Goal: Information Seeking & Learning: Learn about a topic

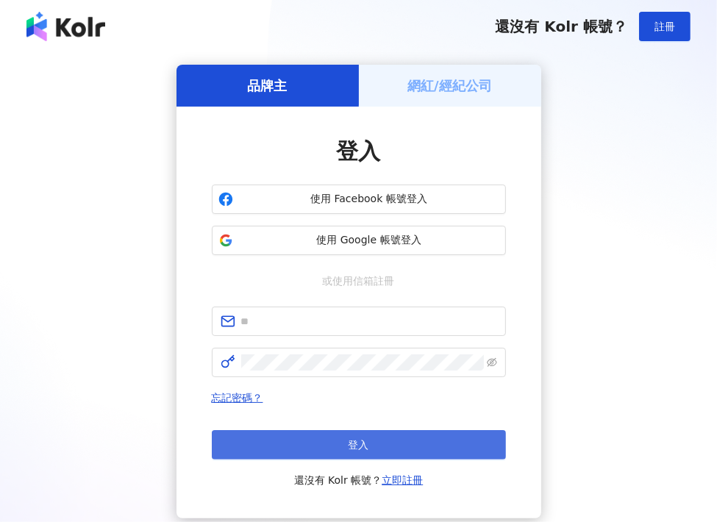
click at [332, 443] on button "登入" at bounding box center [359, 444] width 294 height 29
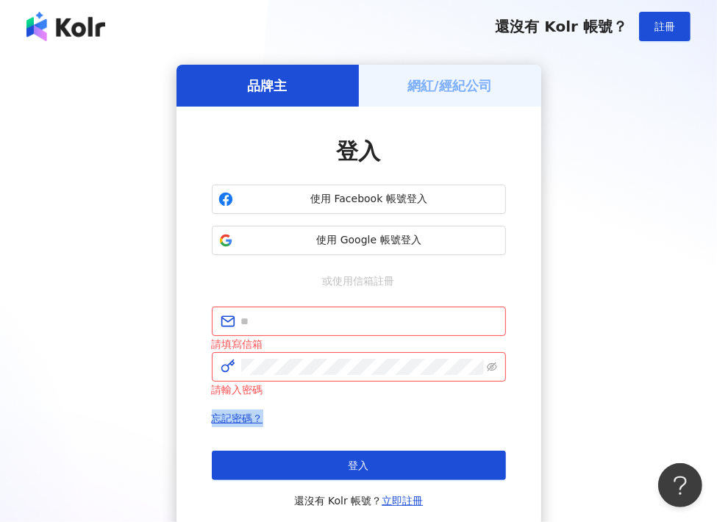
click at [368, 404] on div "請填寫信箱 請輸入密碼 忘記密碼？ 登入 還沒有 Kolr 帳號？ 立即註冊" at bounding box center [359, 408] width 294 height 203
drag, startPoint x: 368, startPoint y: 404, endPoint x: 346, endPoint y: 235, distance: 169.9
click at [346, 235] on span "使用 Google 帳號登入" at bounding box center [369, 240] width 260 height 15
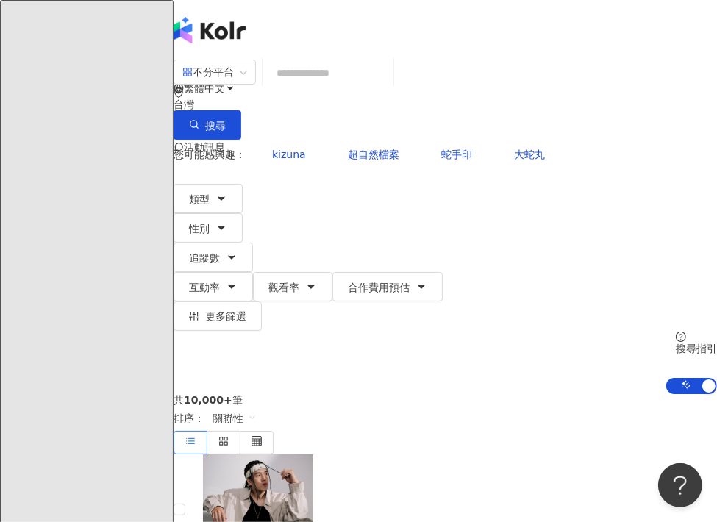
drag, startPoint x: 280, startPoint y: 64, endPoint x: 298, endPoint y: 87, distance: 29.4
click at [282, 67] on div "不分平台 台灣 搜尋 您可能感興趣： kizuna 超自然檔案 蛇手印 大蛇丸 類型 性別 追蹤數 互動率 觀看率 合作費用預估 更多篩選 搜尋指引 AI 開…" at bounding box center [444, 226] width 543 height 335
copy div "不分平台"
click at [367, 92] on div at bounding box center [350, 93] width 140 height 29
click at [349, 86] on div at bounding box center [350, 93] width 140 height 29
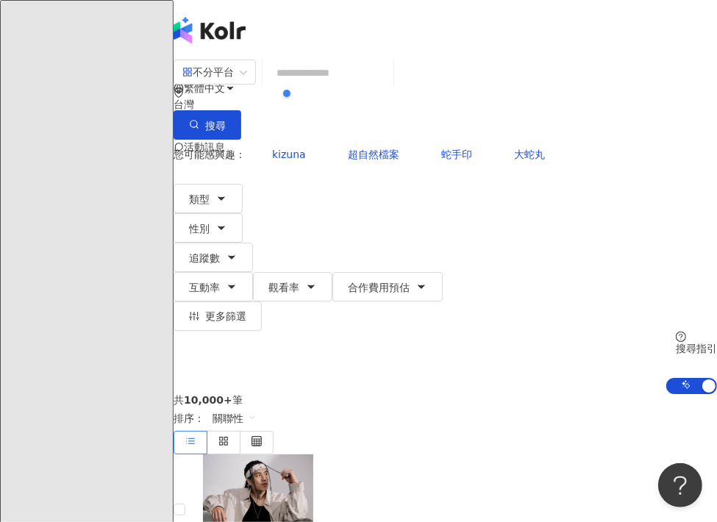
click at [361, 83] on div at bounding box center [350, 93] width 140 height 29
click at [330, 394] on div "共 10,000+ 筆 排序： 關聯性" at bounding box center [444, 424] width 543 height 60
click at [385, 87] on input "search" at bounding box center [327, 73] width 119 height 28
click at [387, 84] on input "search" at bounding box center [327, 73] width 119 height 28
drag, startPoint x: 388, startPoint y: 84, endPoint x: 385, endPoint y: 45, distance: 39.1
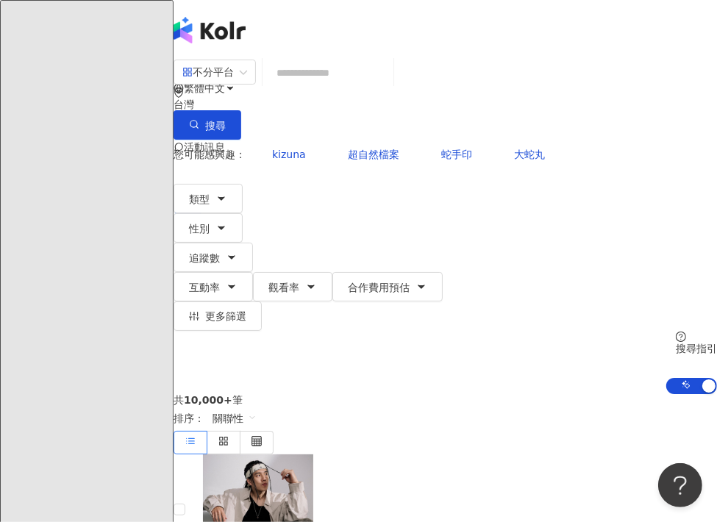
click at [351, 76] on input "search" at bounding box center [327, 73] width 119 height 28
click at [368, 87] on input "search" at bounding box center [327, 73] width 119 height 28
paste input "**********"
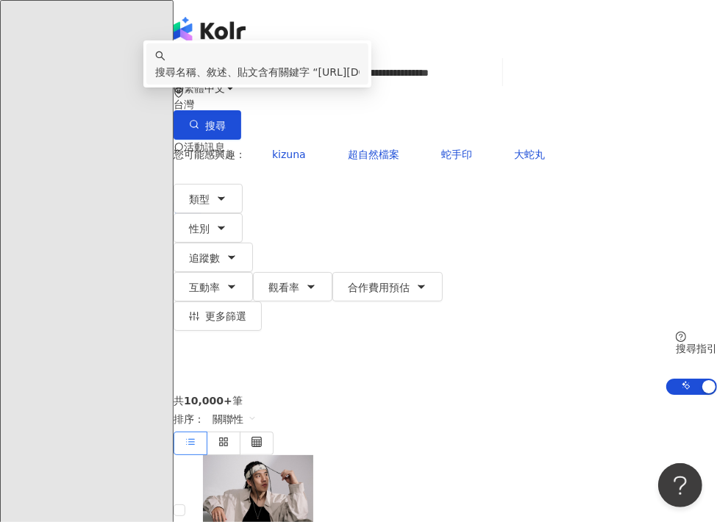
click at [393, 78] on span "https://www.instagram.com/bb_qunnn/reels/" at bounding box center [375, 72] width 115 height 12
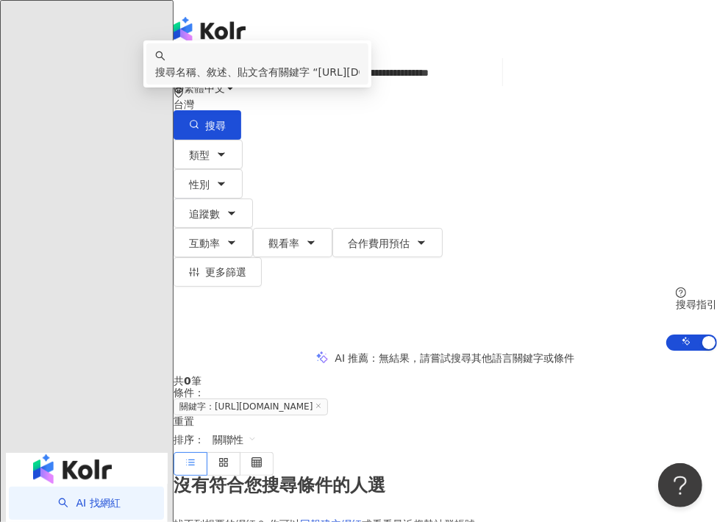
click at [340, 87] on input "**********" at bounding box center [382, 73] width 228 height 28
paste input "**********"
type input "**********"
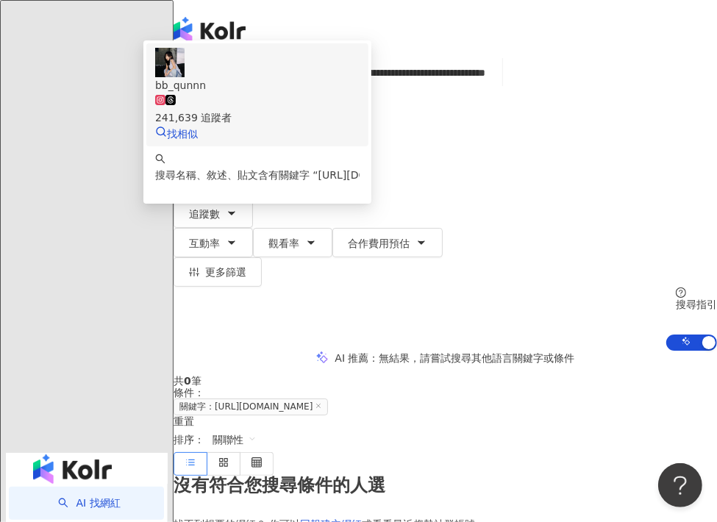
click at [176, 105] on icon at bounding box center [170, 100] width 10 height 10
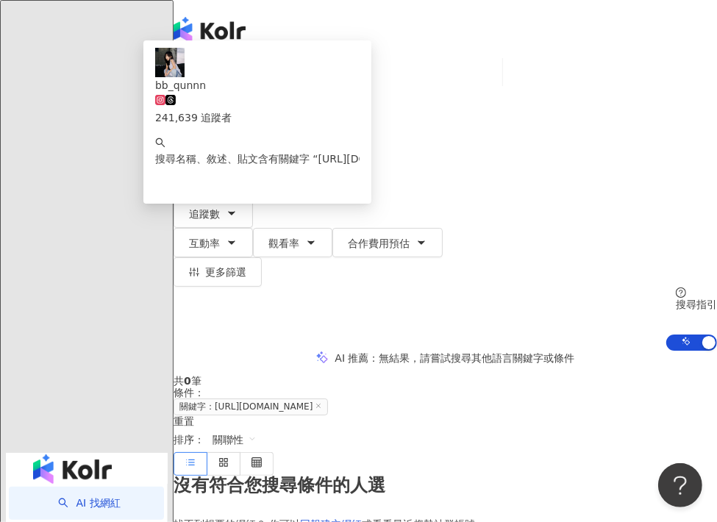
scroll to position [0, 0]
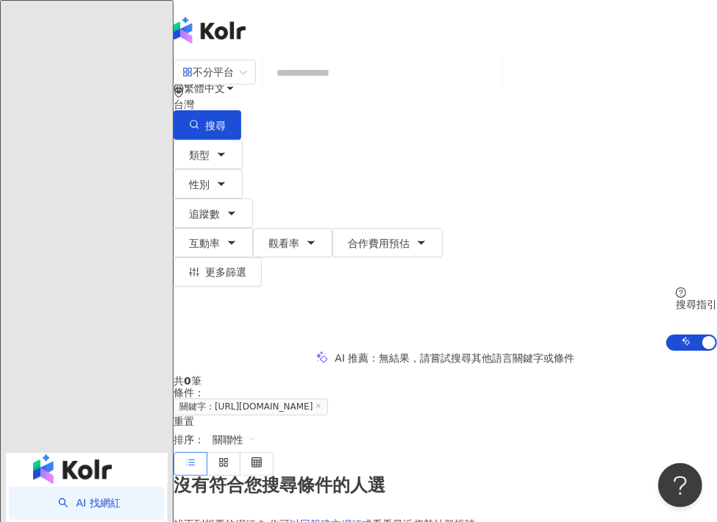
paste input "**********"
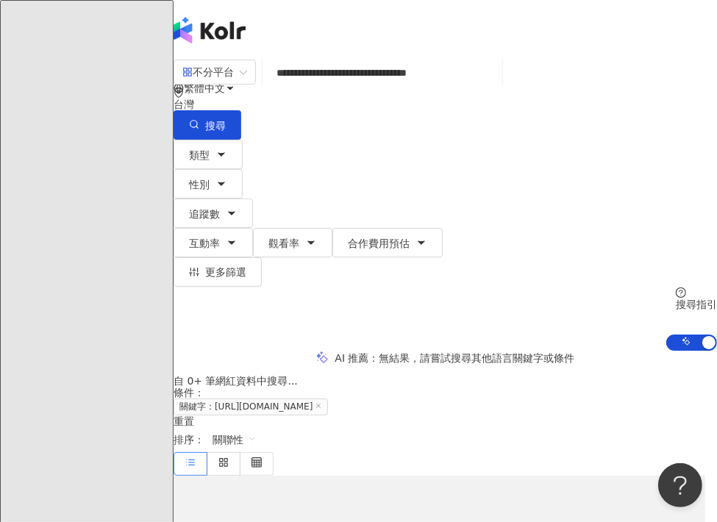
type input "**********"
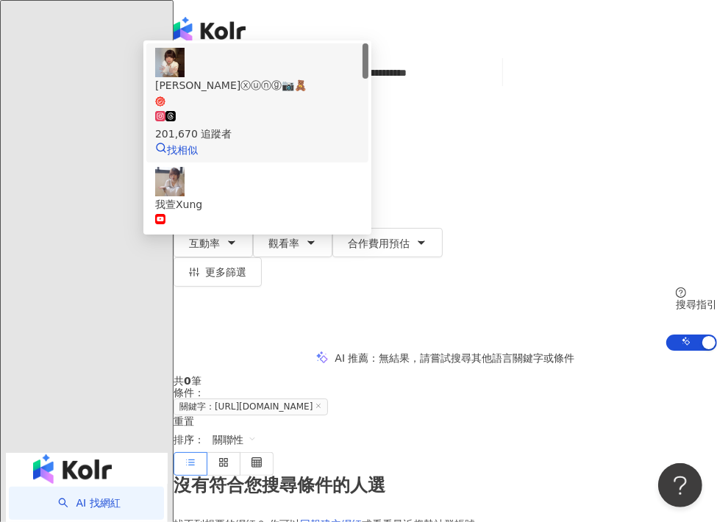
click at [359, 93] on div "我萱ⓧⓤⓝⓖ📷🧸" at bounding box center [257, 85] width 204 height 16
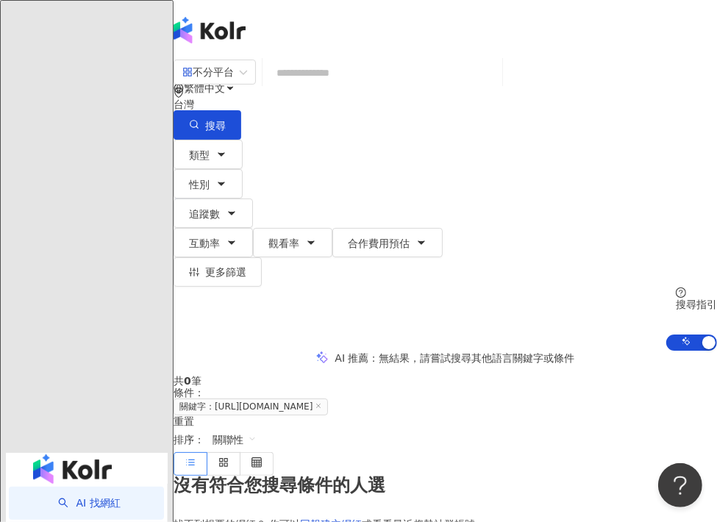
click at [367, 87] on input "search" at bounding box center [382, 73] width 228 height 28
paste input "**********"
type input "**********"
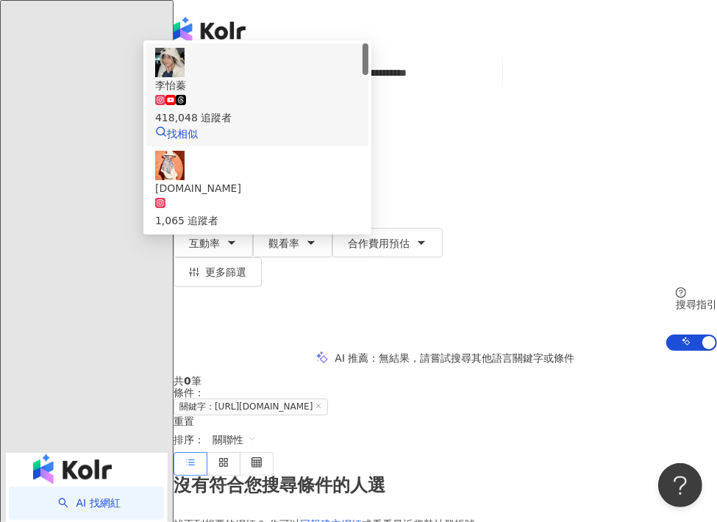
click at [359, 93] on span "李怡蓁" at bounding box center [257, 85] width 204 height 16
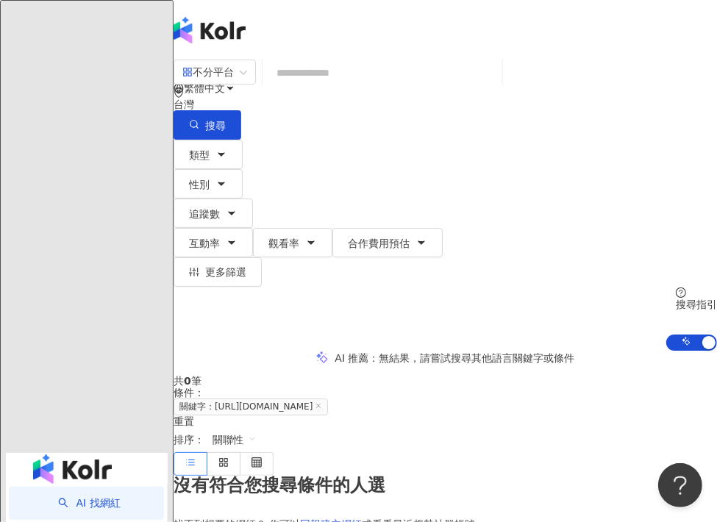
click at [357, 82] on input "search" at bounding box center [382, 73] width 228 height 28
paste input "**********"
type input "**********"
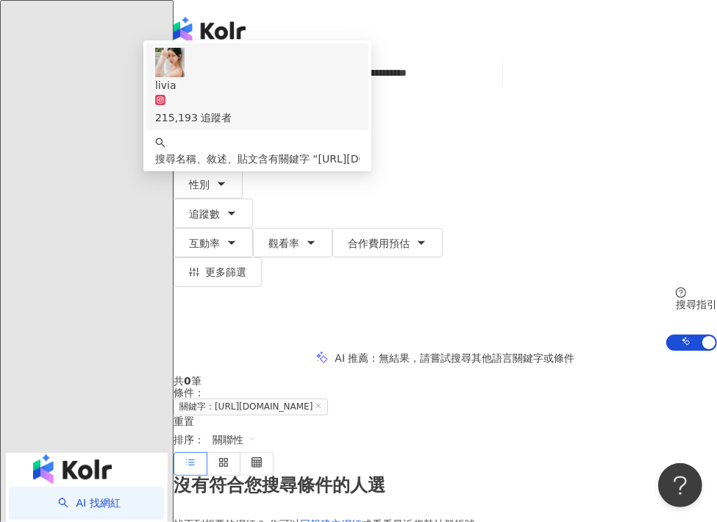
click at [359, 126] on div "215,193 追蹤者" at bounding box center [257, 109] width 204 height 32
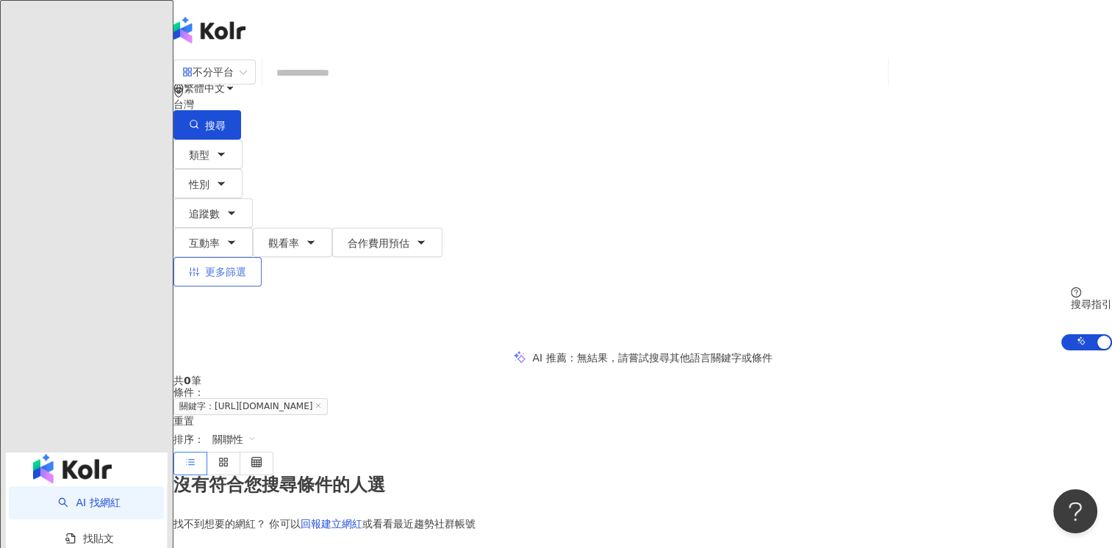
click at [246, 266] on span "更多篩選" at bounding box center [225, 272] width 41 height 12
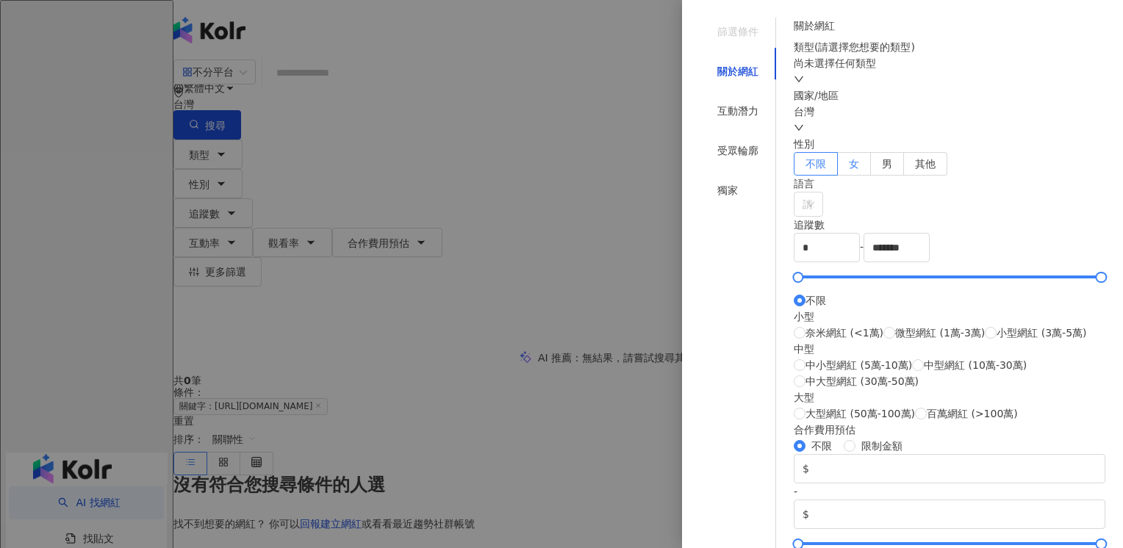
click at [716, 176] on label "女" at bounding box center [854, 164] width 33 height 24
click at [716, 103] on div "互動潛力" at bounding box center [737, 111] width 41 height 16
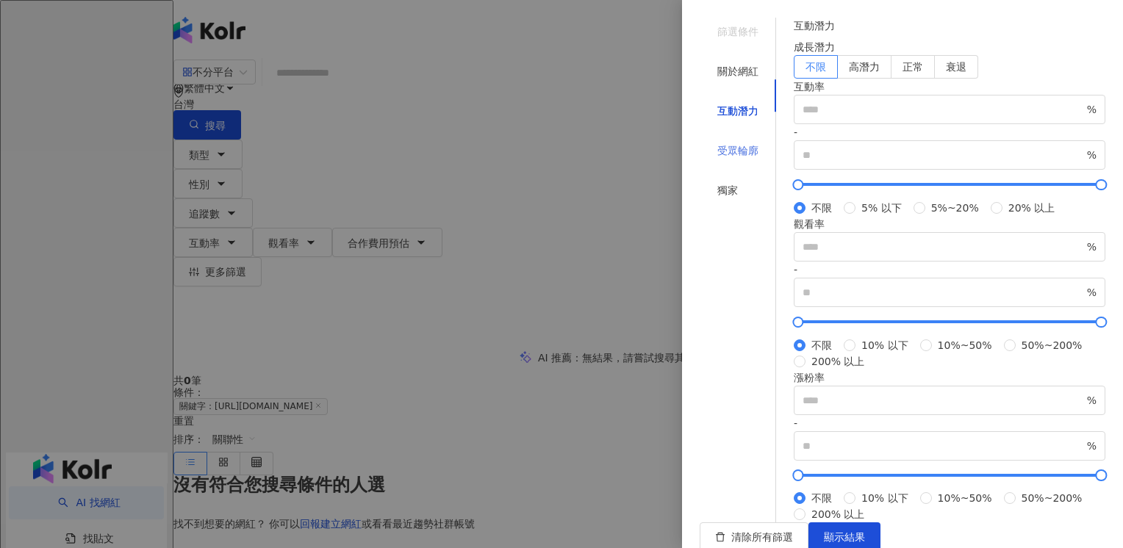
click at [716, 137] on div "受眾輪廓" at bounding box center [738, 151] width 76 height 28
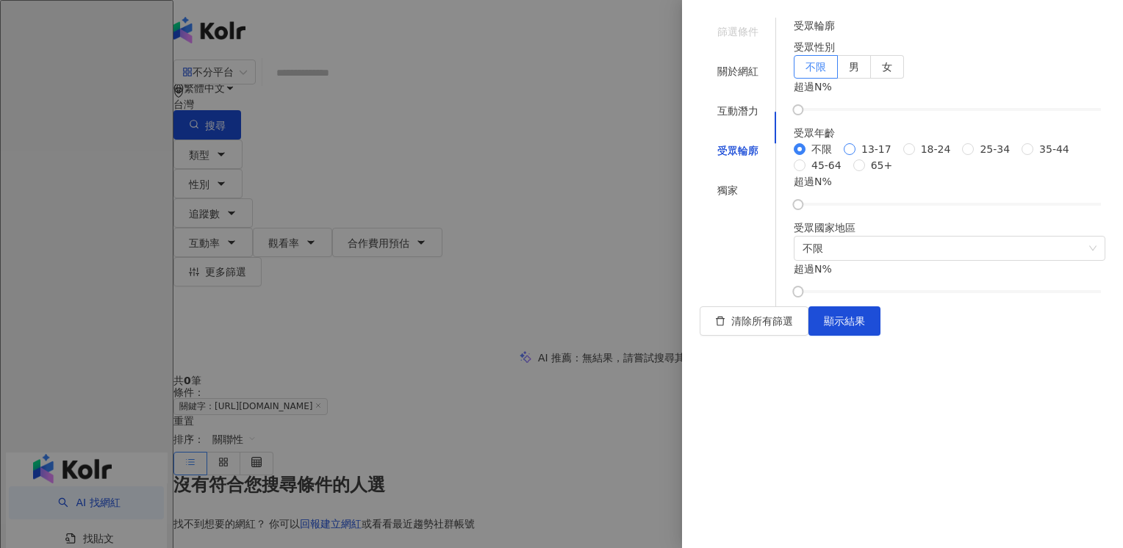
click at [716, 157] on span "13-17" at bounding box center [877, 149] width 42 height 16
click at [716, 73] on span "女" at bounding box center [887, 67] width 10 height 12
drag, startPoint x: 828, startPoint y: 166, endPoint x: 865, endPoint y: 164, distance: 36.1
click at [716, 169] on div "篩選條件 關於網紅 互動潛力 受眾輪廓 獨家 關於網紅 類型 ( 請選擇您想要的類型 ) 尚未選擇任何類型 國家/地區 台灣 性別 不限 女 男 其他 語言 …" at bounding box center [903, 162] width 406 height 289
click at [716, 114] on div "受眾性別 不限 男 女 女 超過 0 %" at bounding box center [950, 76] width 312 height 75
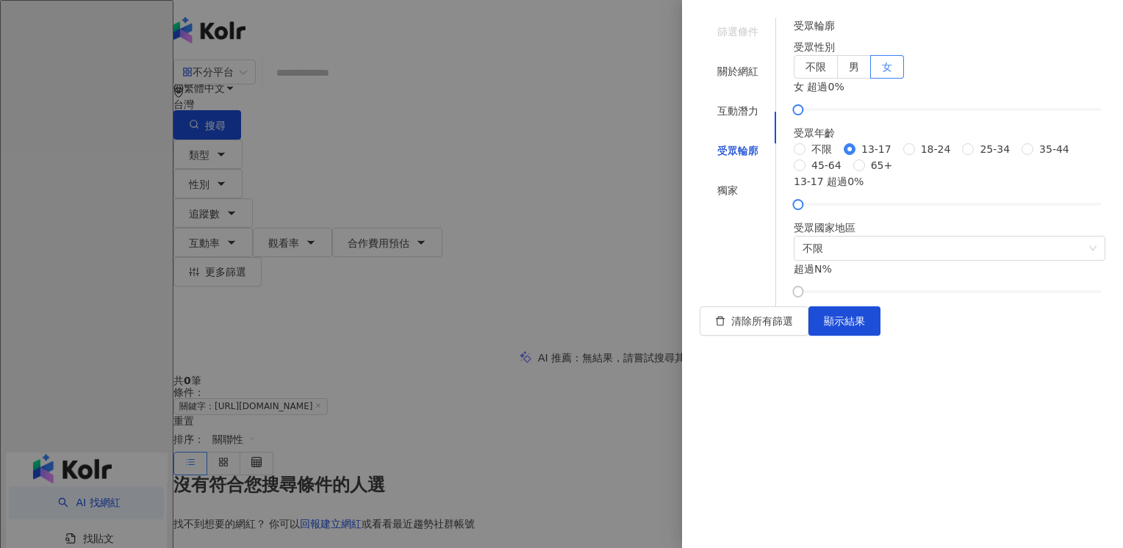
scroll to position [147, 0]
drag, startPoint x: 826, startPoint y: 330, endPoint x: 905, endPoint y: 329, distance: 78.7
click at [716, 209] on div at bounding box center [889, 205] width 8 height 8
click at [716, 260] on span "不限" at bounding box center [950, 249] width 294 height 24
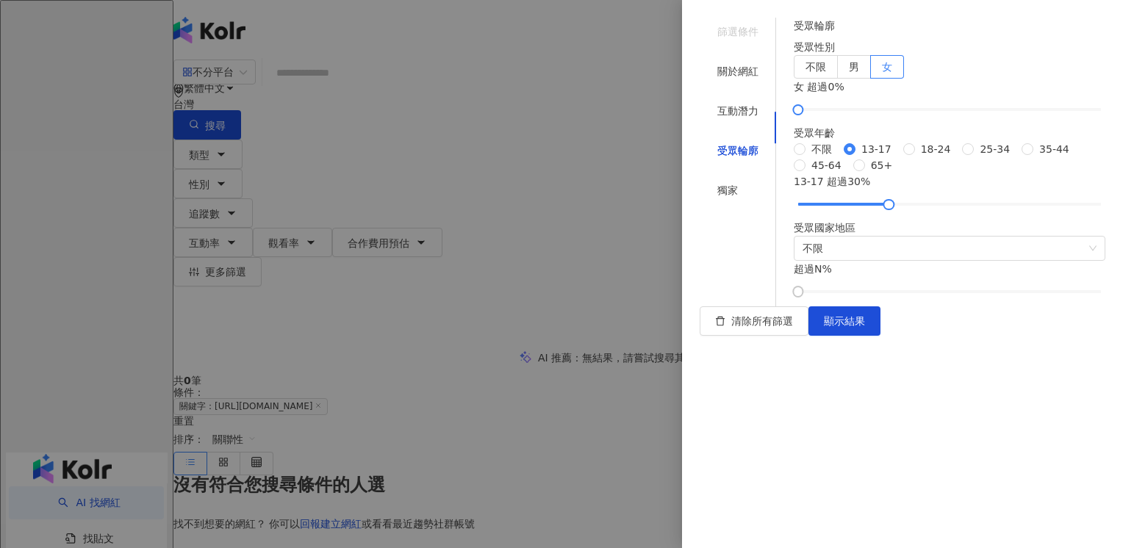
click at [716, 296] on div "超過 N %" at bounding box center [950, 278] width 312 height 35
click at [716, 260] on span "不限" at bounding box center [950, 249] width 294 height 24
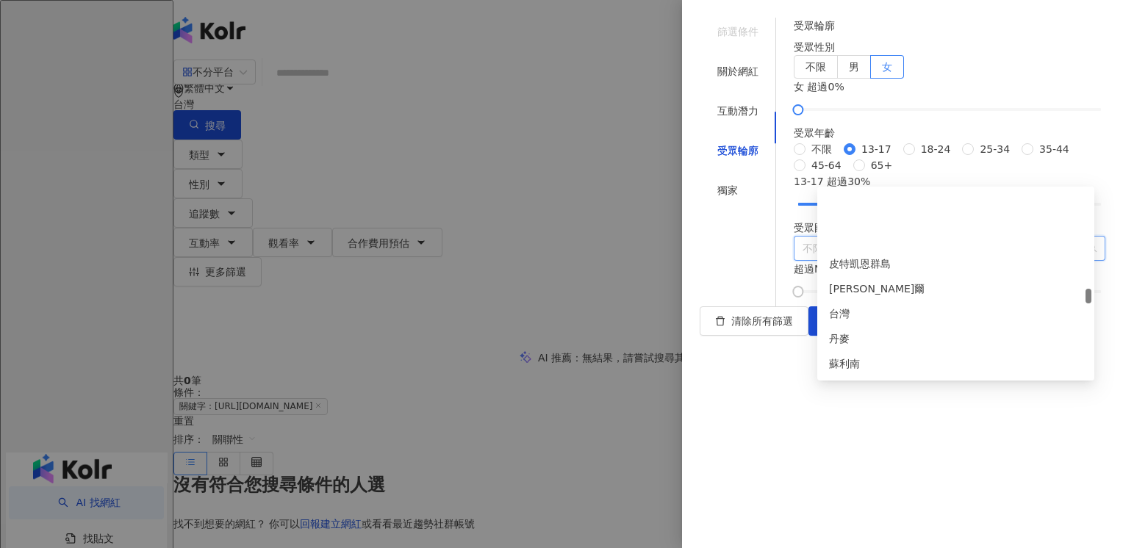
scroll to position [3161, 0]
click at [716, 241] on div "台灣" at bounding box center [956, 240] width 254 height 16
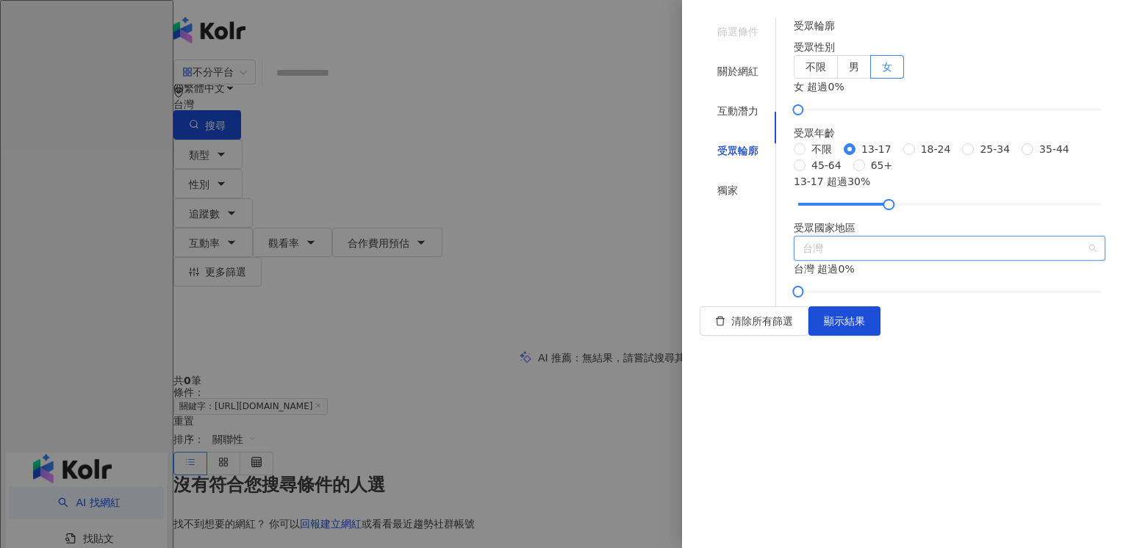
click at [716, 260] on span "台灣" at bounding box center [950, 249] width 294 height 24
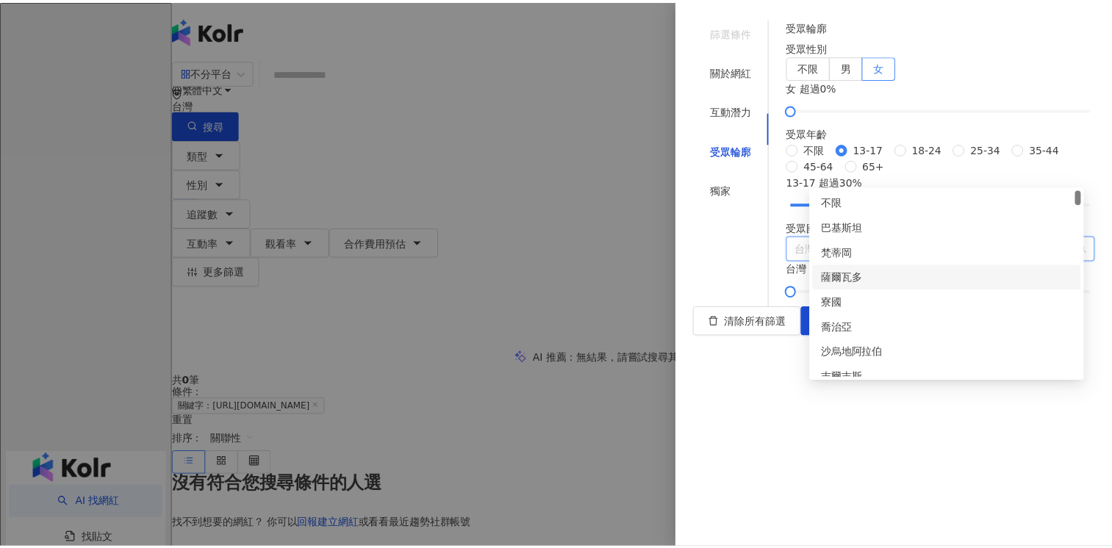
scroll to position [0, 0]
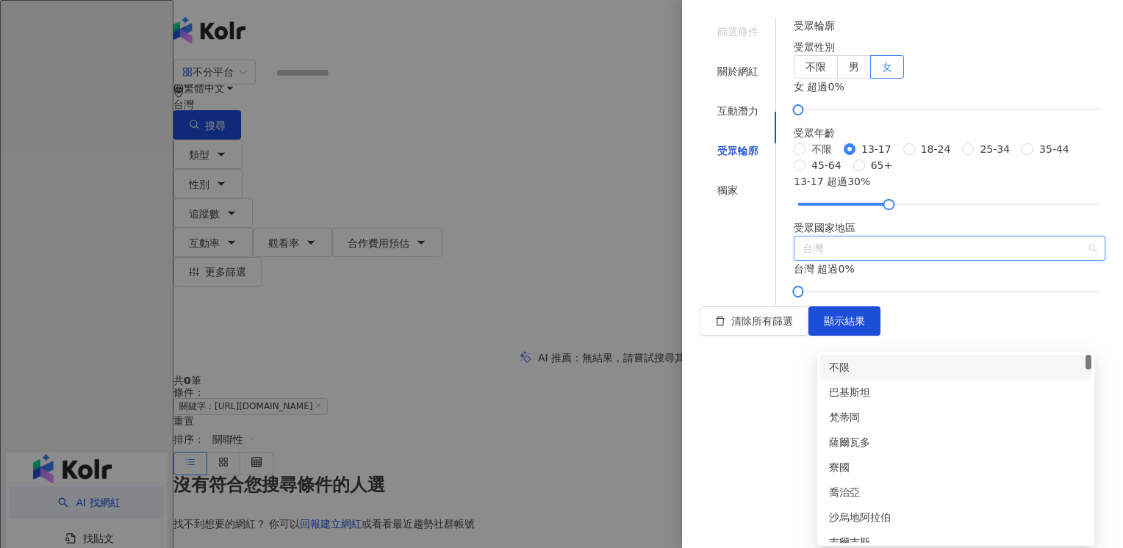
click at [716, 366] on div "不限" at bounding box center [956, 367] width 254 height 16
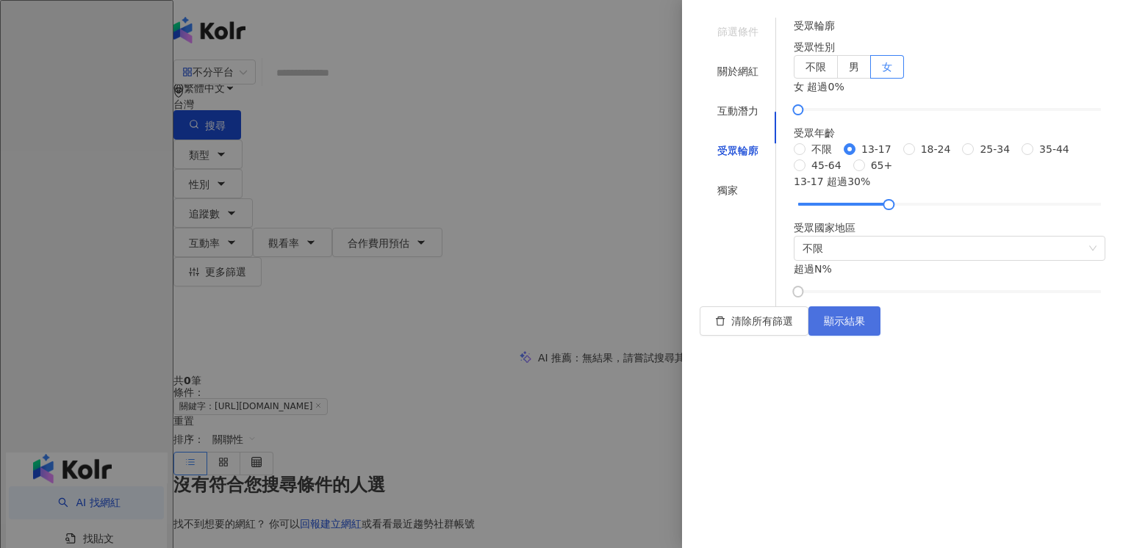
click at [716, 327] on span "顯示結果" at bounding box center [844, 321] width 41 height 12
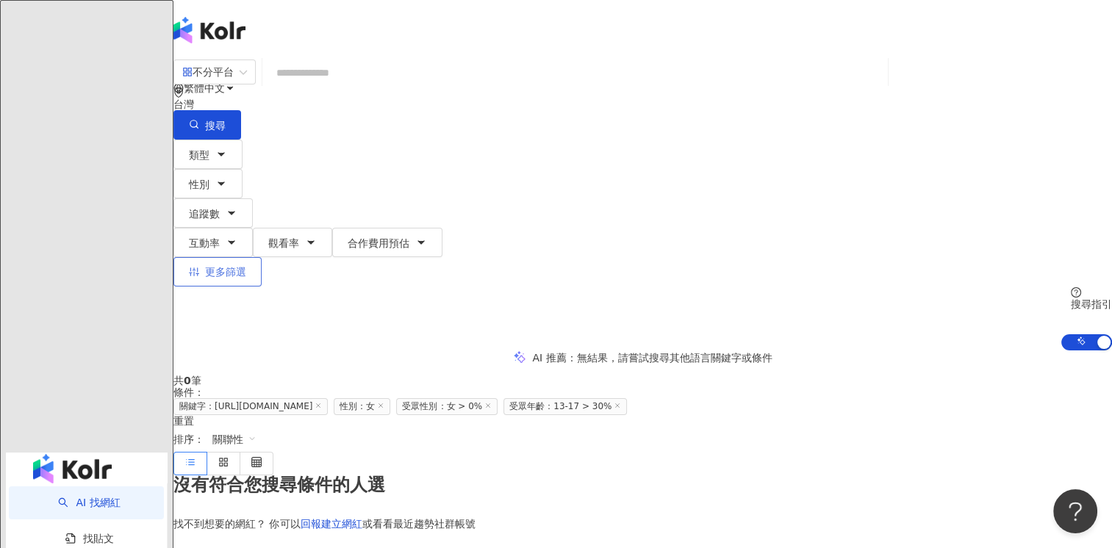
click at [246, 266] on span "更多篩選" at bounding box center [225, 272] width 41 height 12
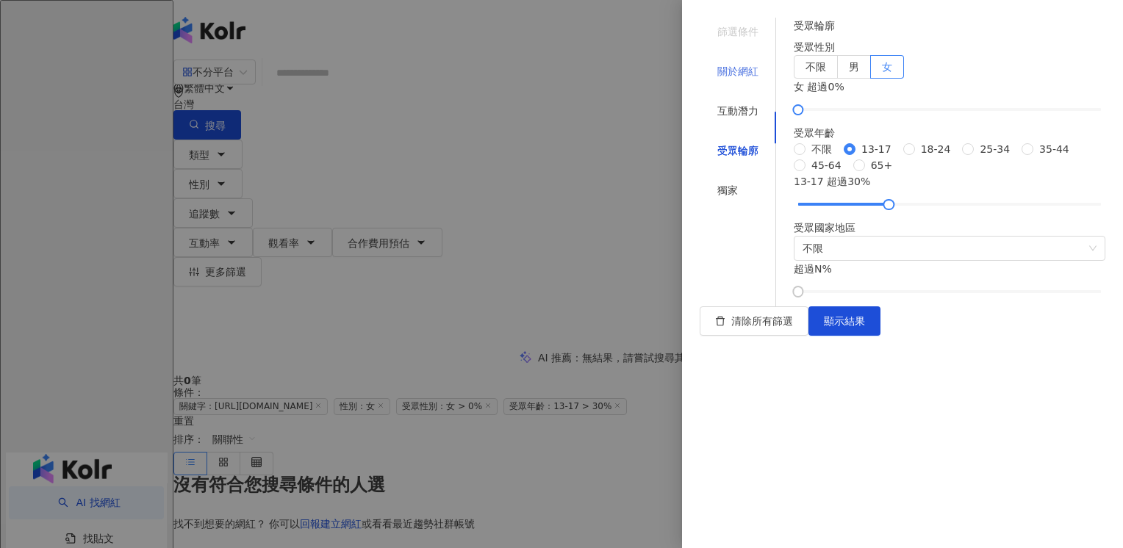
click at [716, 64] on div "關於網紅" at bounding box center [738, 71] width 76 height 28
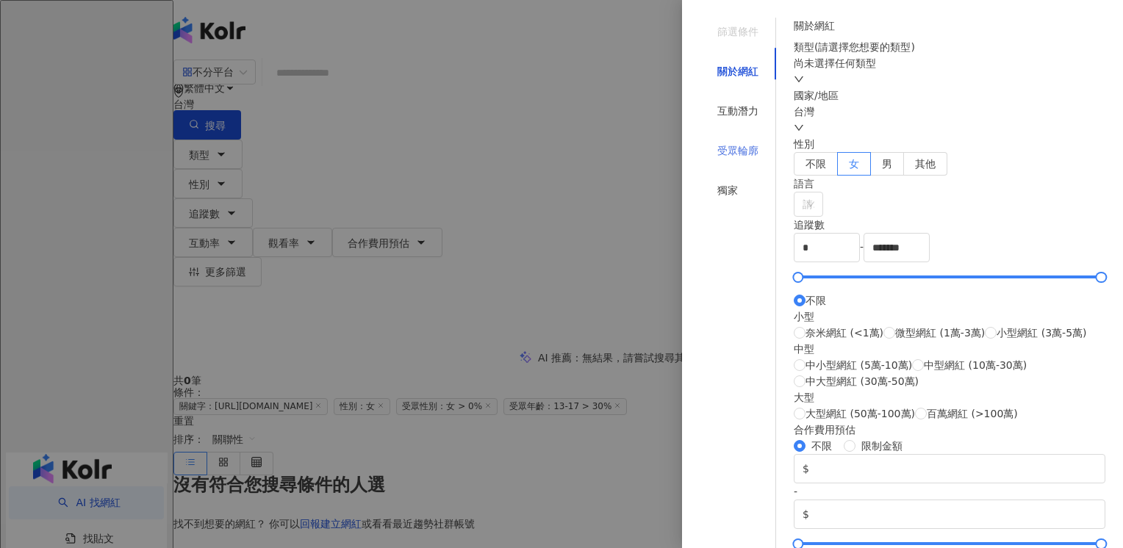
click at [716, 137] on div "受眾輪廓" at bounding box center [738, 151] width 76 height 28
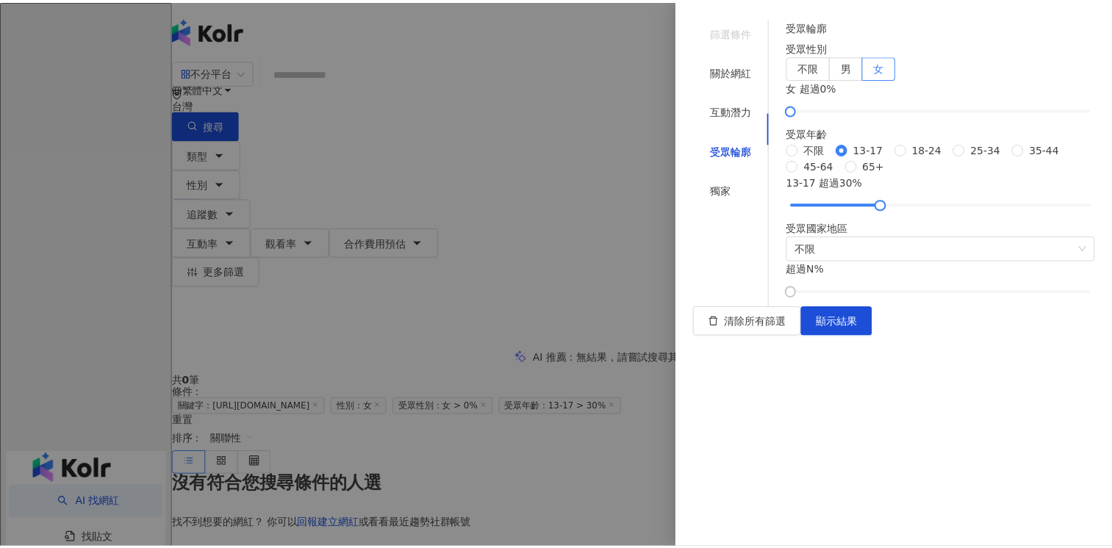
scroll to position [165, 0]
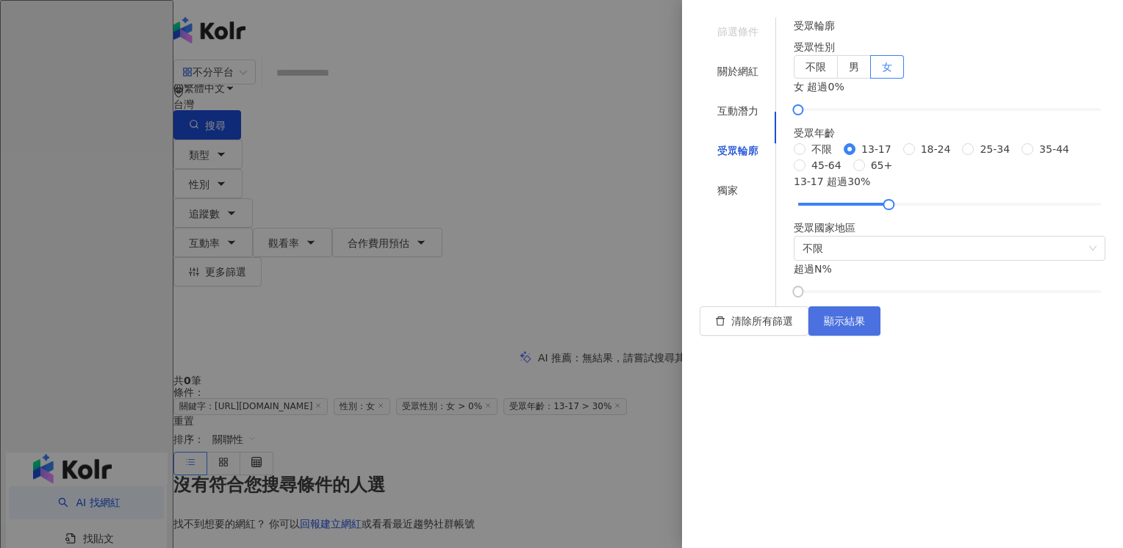
click at [716, 327] on span "顯示結果" at bounding box center [844, 321] width 41 height 12
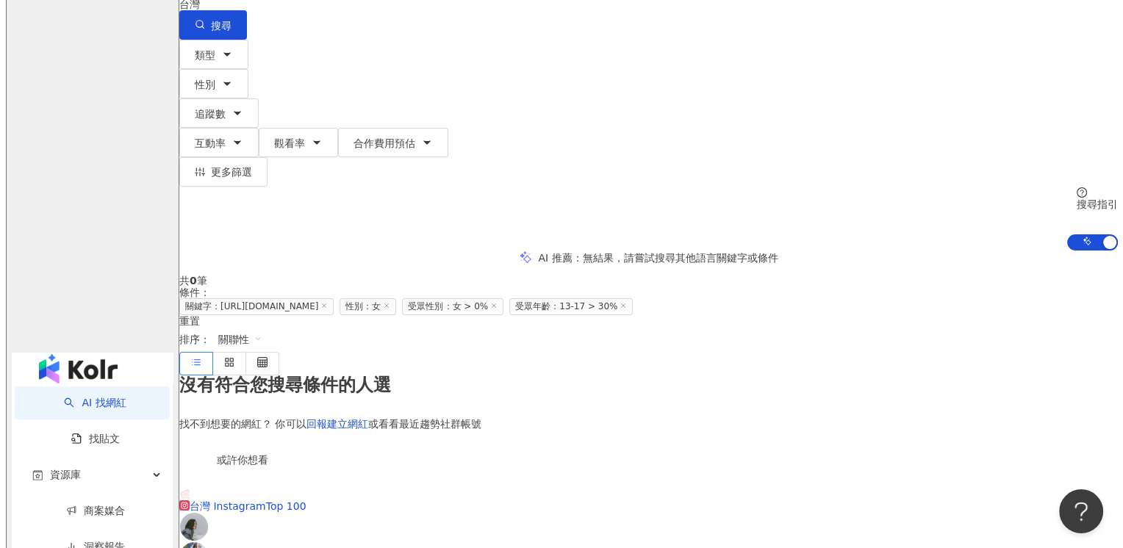
scroll to position [0, 0]
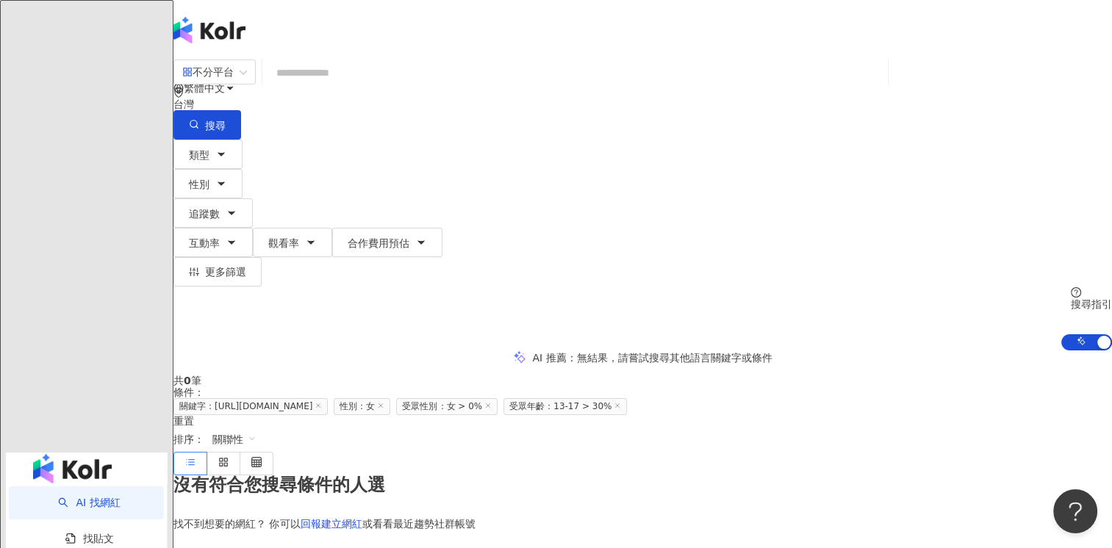
click at [387, 87] on input "search" at bounding box center [575, 73] width 614 height 28
click at [262, 257] on button "更多篩選" at bounding box center [217, 271] width 88 height 29
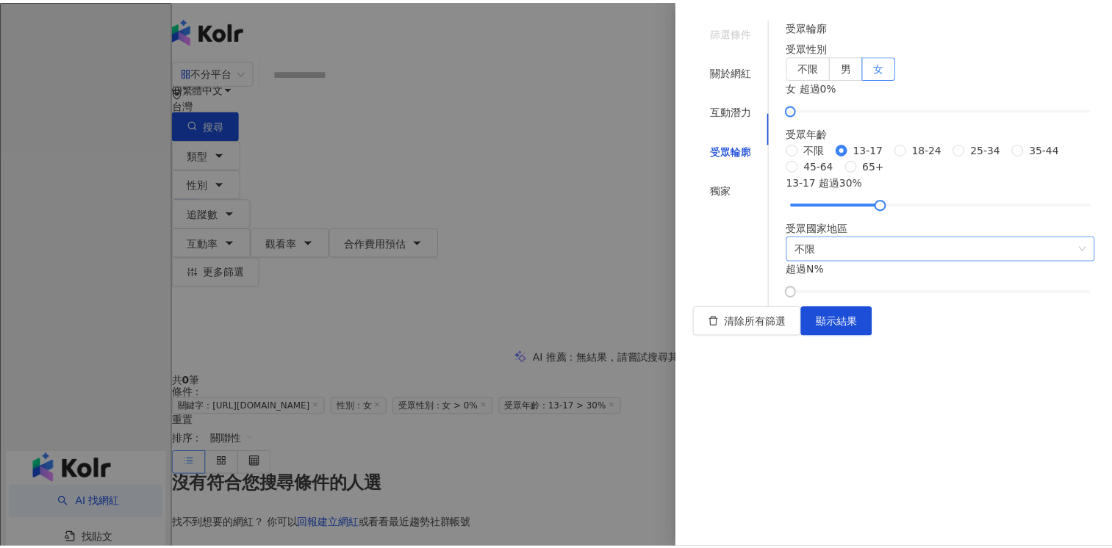
scroll to position [165, 0]
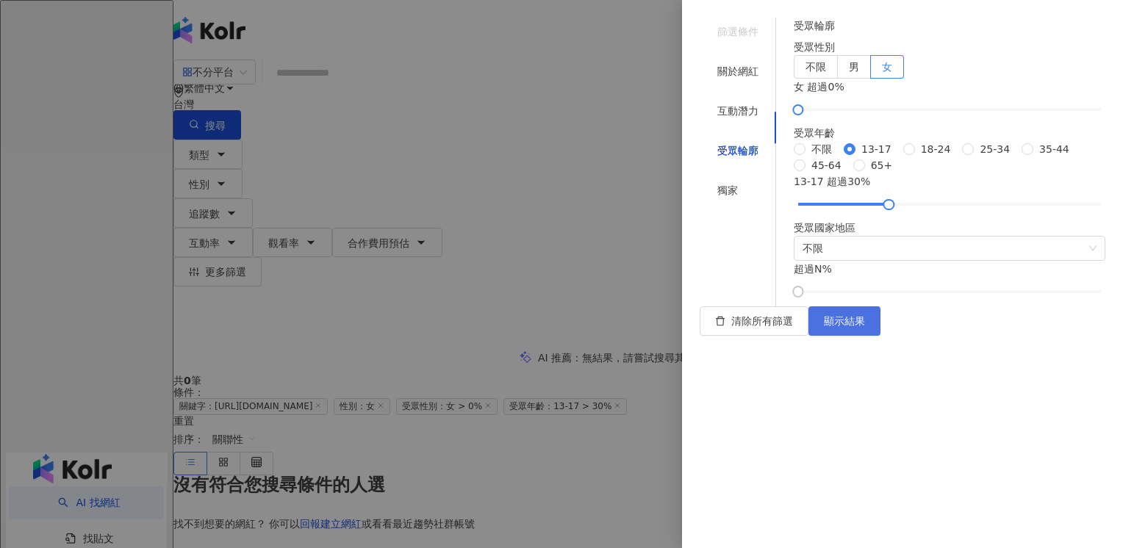
click at [716, 327] on span "顯示結果" at bounding box center [844, 321] width 41 height 12
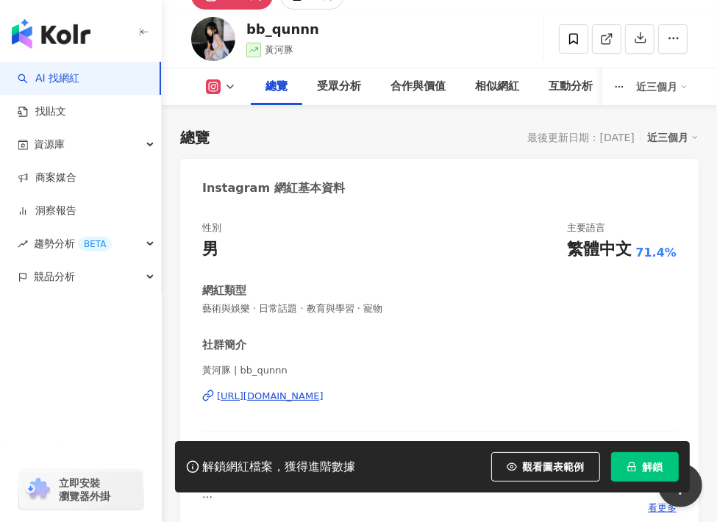
drag, startPoint x: 537, startPoint y: 157, endPoint x: 480, endPoint y: 0, distance: 167.4
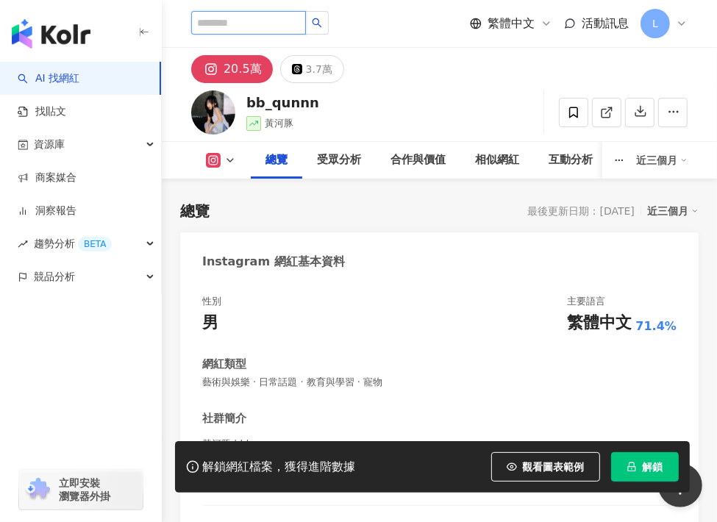
click at [241, 19] on input "search" at bounding box center [248, 23] width 115 height 24
paste input "**********"
type input "**********"
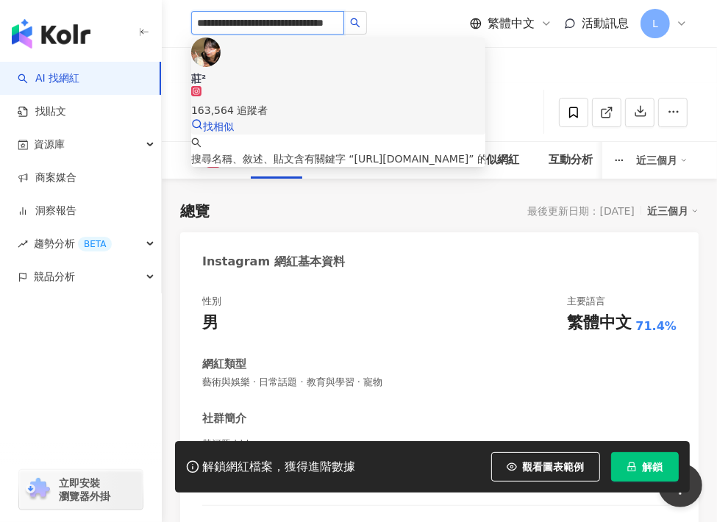
click at [304, 102] on div "163,564 追蹤者" at bounding box center [338, 110] width 294 height 16
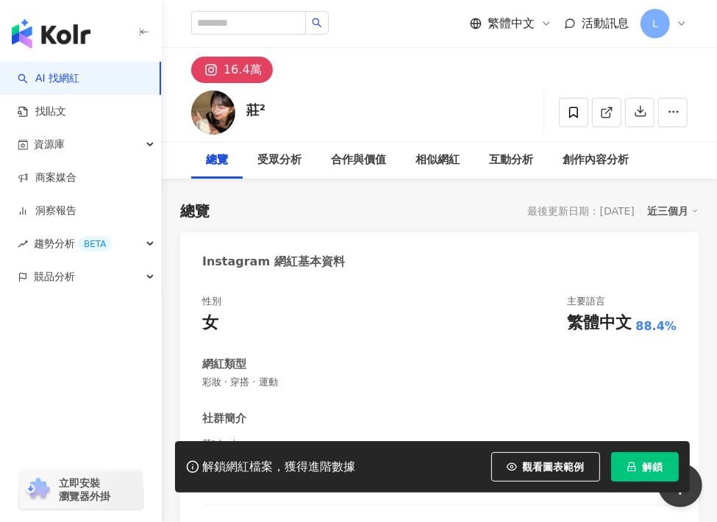
click at [539, 75] on div "16.4萬" at bounding box center [439, 65] width 555 height 35
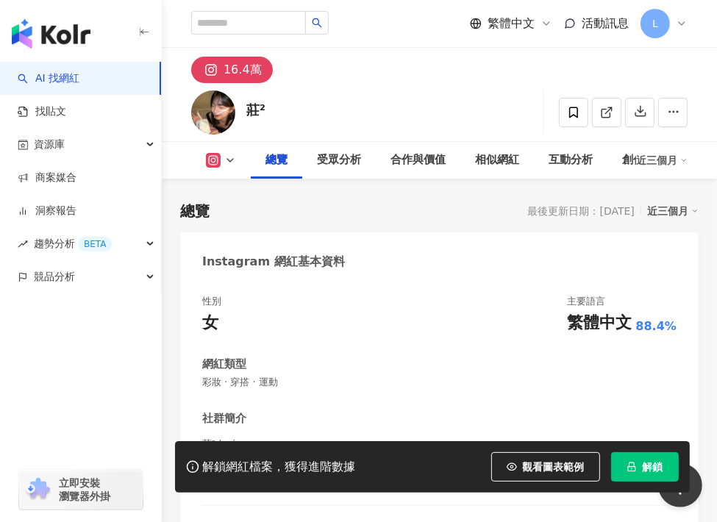
scroll to position [147, 0]
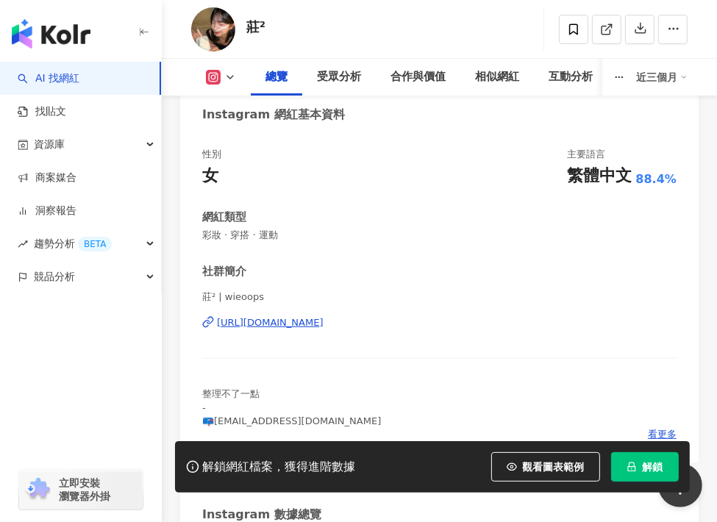
click at [656, 462] on span "解鎖" at bounding box center [652, 467] width 21 height 12
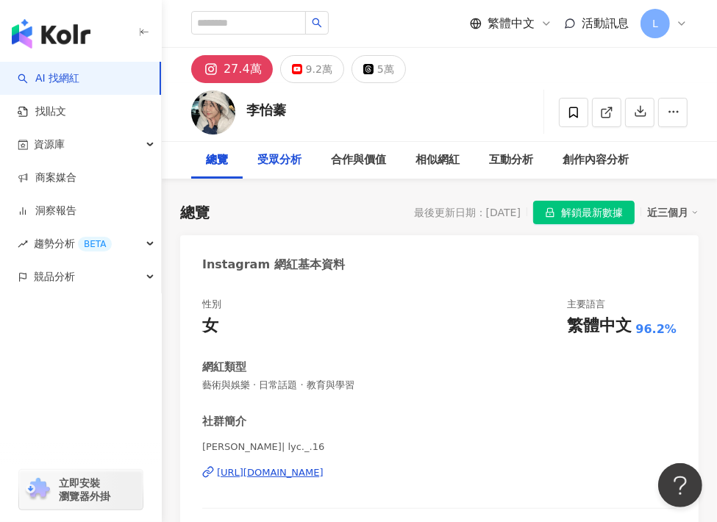
click at [279, 156] on div "受眾分析" at bounding box center [279, 160] width 44 height 18
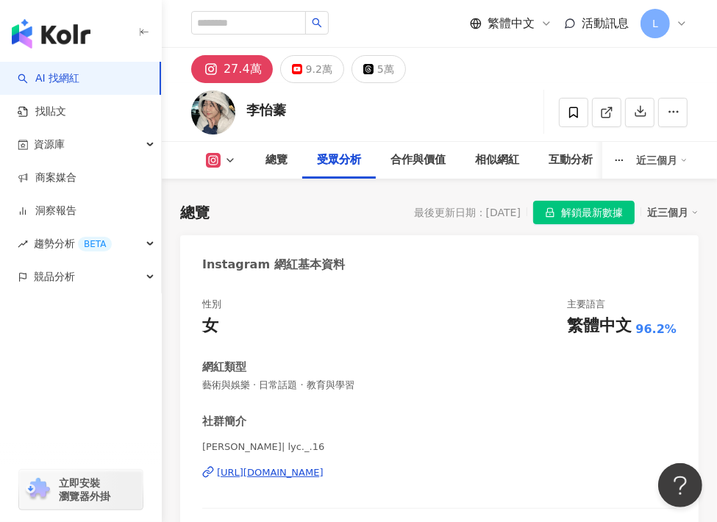
scroll to position [1521, 0]
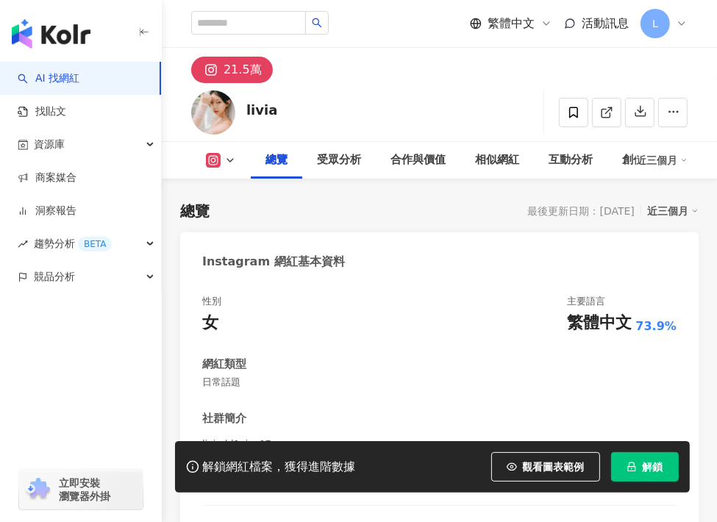
click at [287, 151] on div "總覽" at bounding box center [276, 160] width 22 height 18
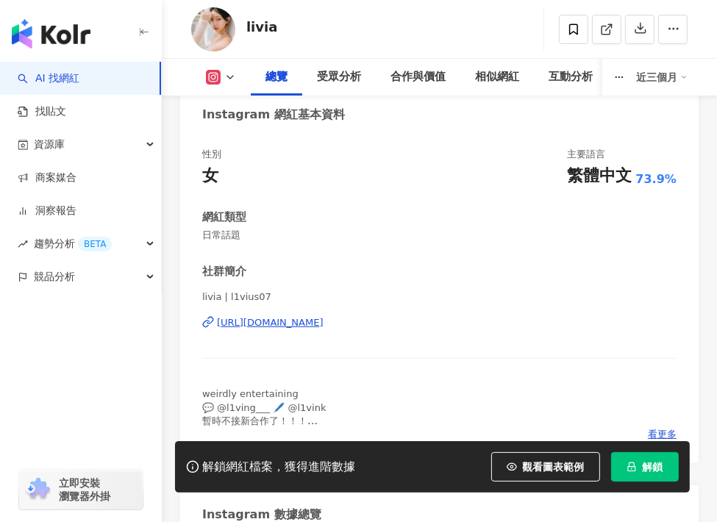
click at [658, 466] on span "解鎖" at bounding box center [652, 467] width 21 height 12
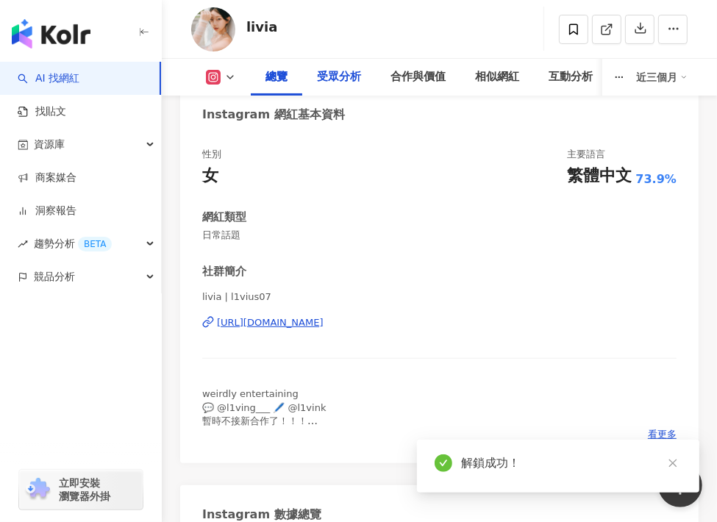
click at [345, 73] on div "受眾分析" at bounding box center [339, 77] width 44 height 18
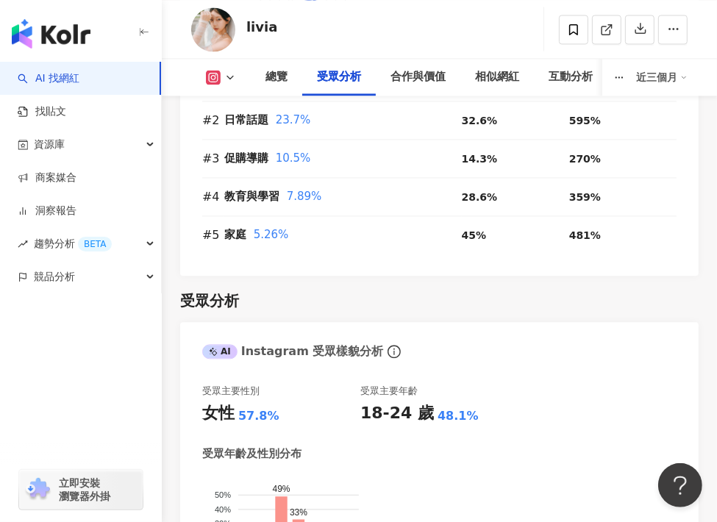
scroll to position [2064, 0]
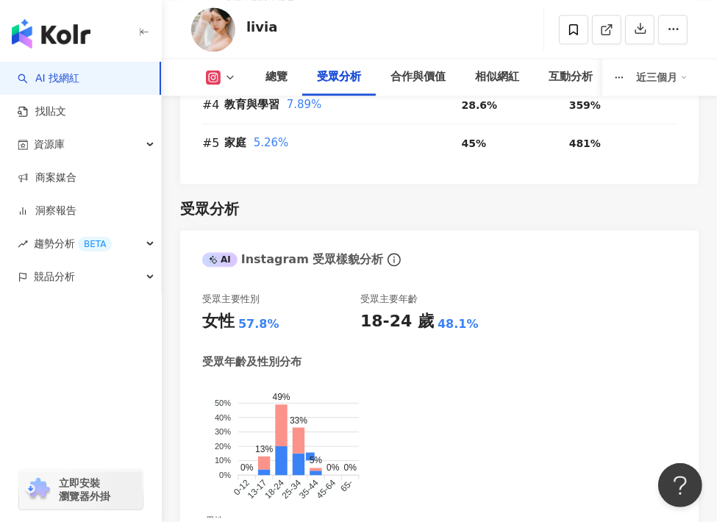
click at [79, 79] on link "AI 找網紅" at bounding box center [49, 78] width 62 height 15
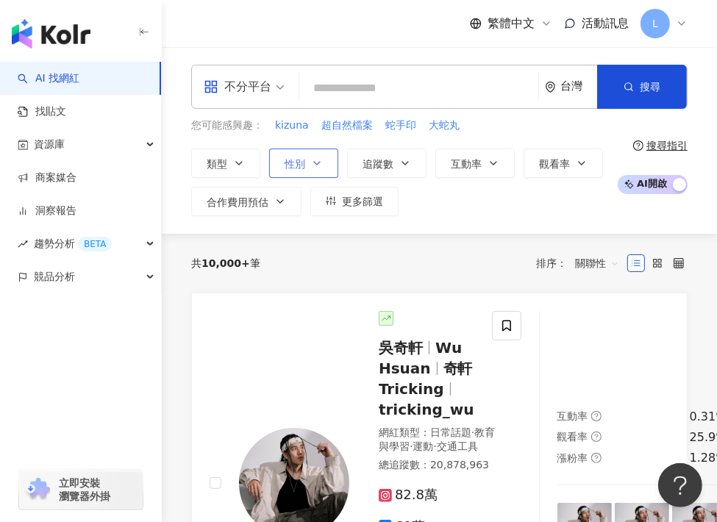
click at [315, 162] on icon "button" at bounding box center [317, 163] width 6 height 3
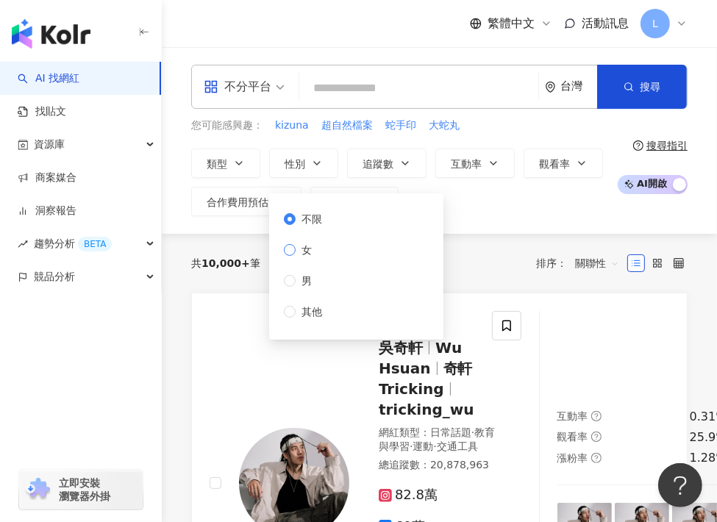
click at [306, 247] on span "女" at bounding box center [307, 250] width 22 height 16
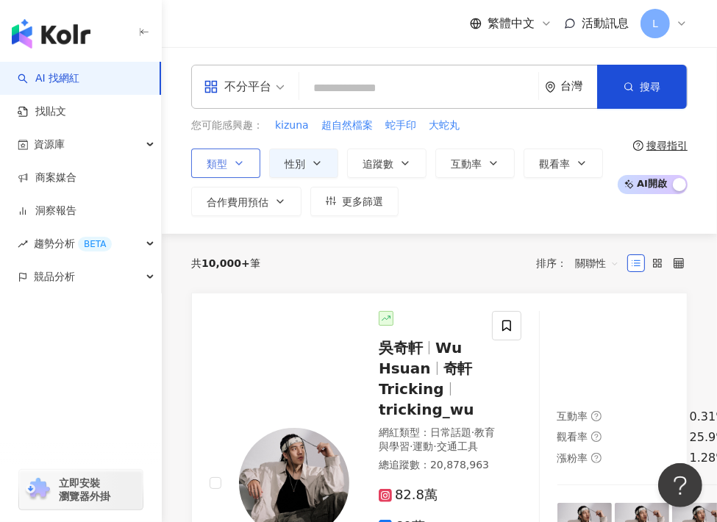
click at [229, 162] on button "類型" at bounding box center [225, 162] width 69 height 29
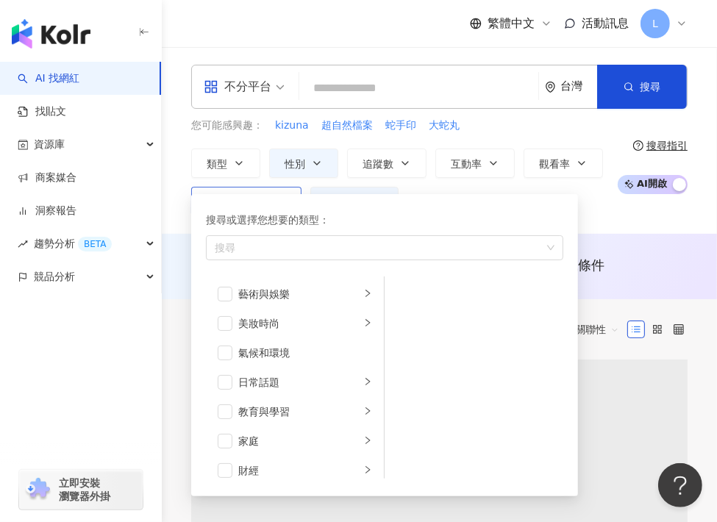
click at [600, 228] on div "不分平台 台灣 搜尋 您可能感興趣： kizuna 超自然檔案 蛇手印 大蛇丸 類型 搜尋或選擇您想要的類型： 搜尋 藝術與娛樂 美妝時尚 氣候和環境 日常話…" at bounding box center [439, 140] width 555 height 187
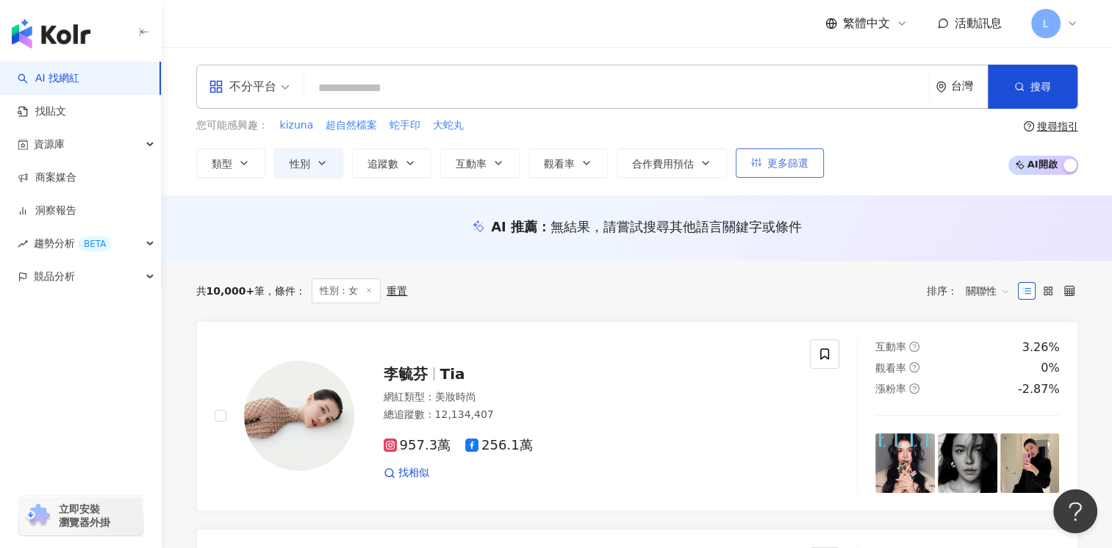
click at [716, 166] on button "更多篩選" at bounding box center [780, 162] width 88 height 29
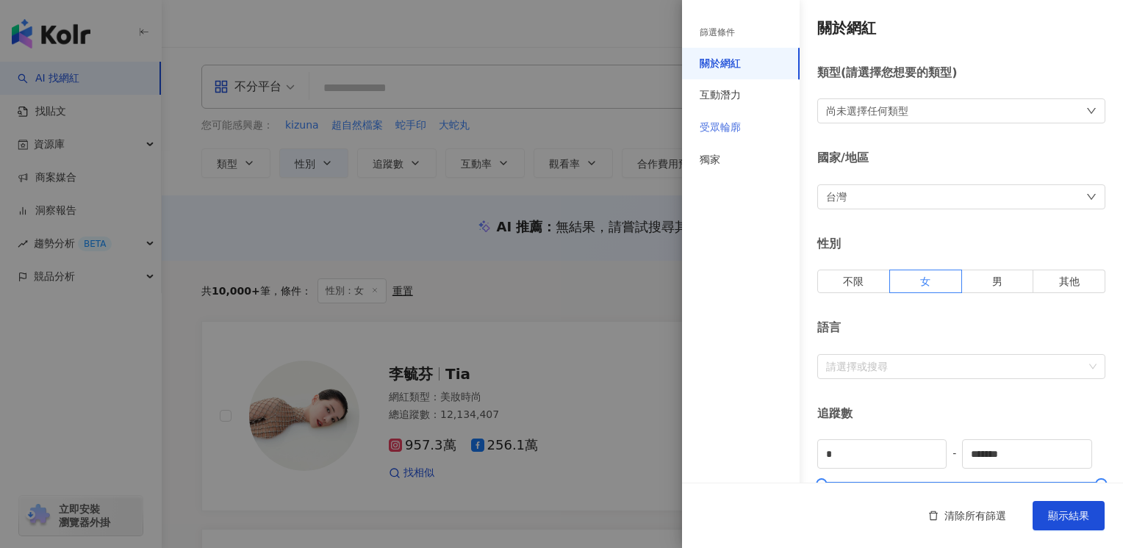
click at [716, 143] on div "受眾輪廓" at bounding box center [741, 128] width 118 height 32
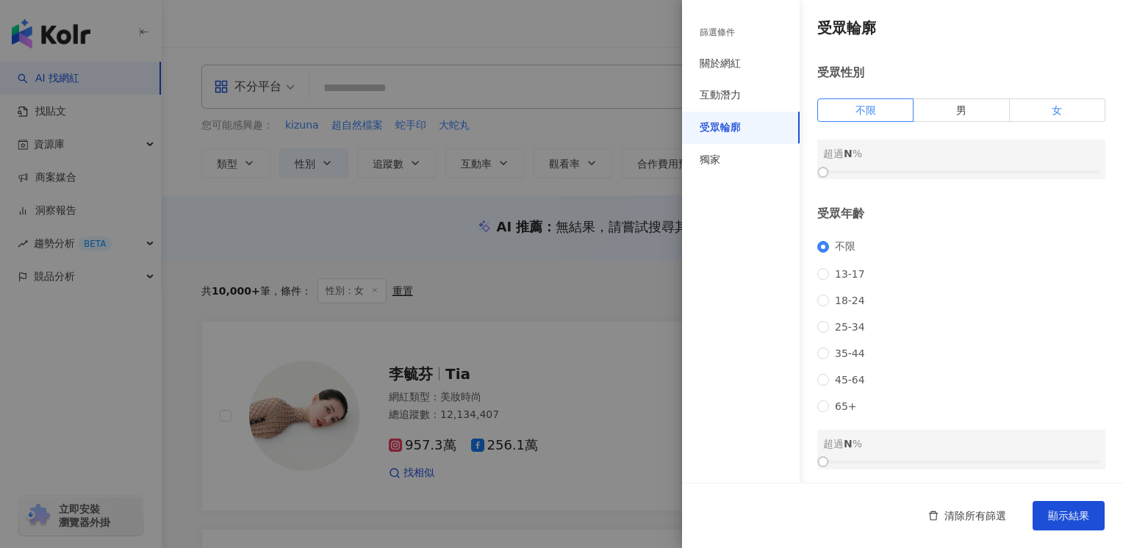
click at [716, 104] on label "女" at bounding box center [1058, 111] width 96 height 24
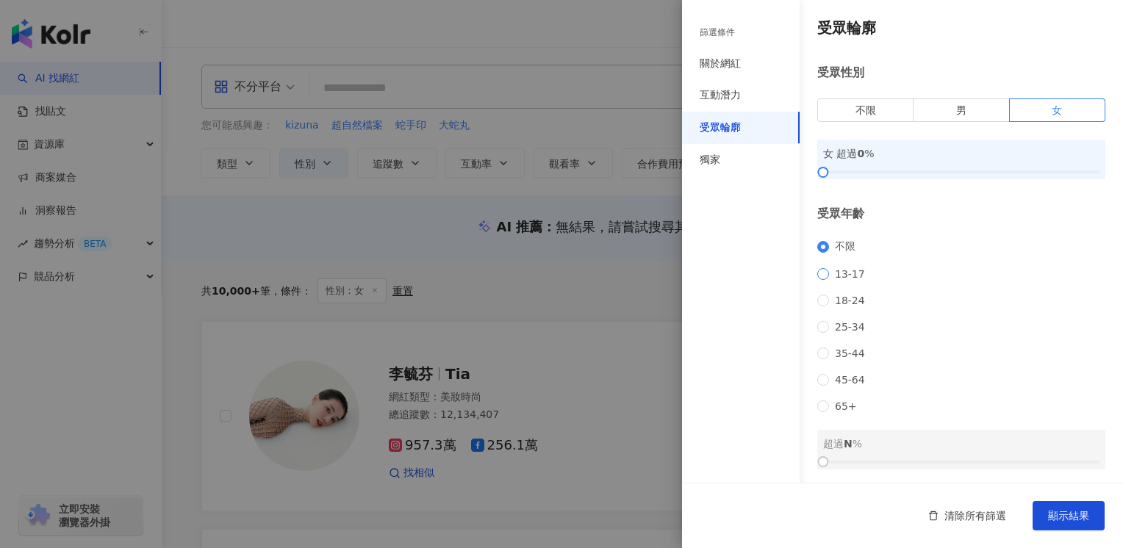
click at [716, 273] on span "13-17" at bounding box center [850, 274] width 42 height 12
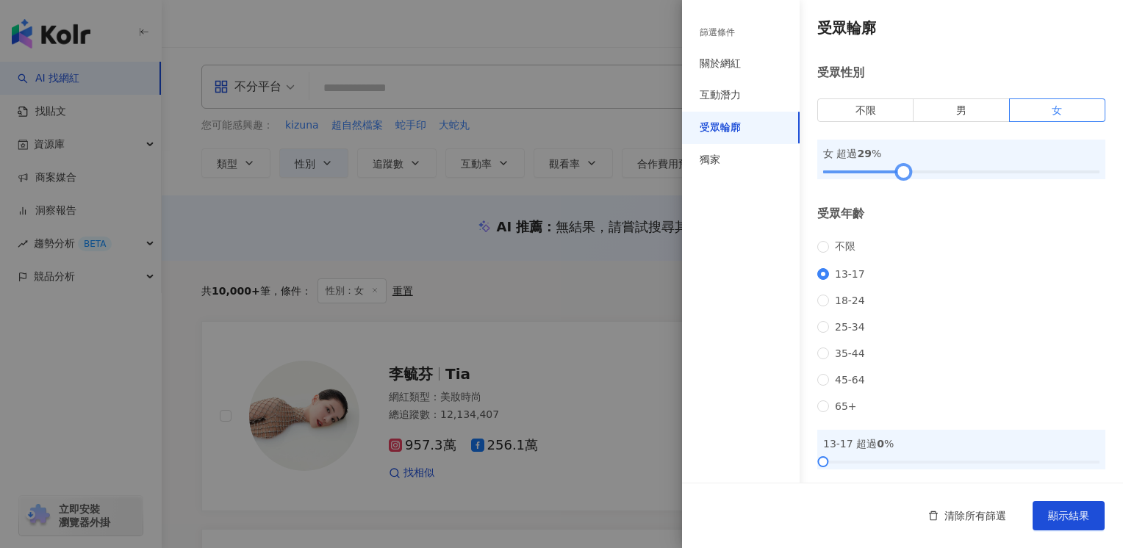
drag, startPoint x: 828, startPoint y: 168, endPoint x: 906, endPoint y: 170, distance: 77.9
click at [716, 170] on div at bounding box center [903, 172] width 8 height 8
click at [716, 172] on div at bounding box center [906, 172] width 8 height 8
click at [716, 510] on span "顯示結果" at bounding box center [1068, 516] width 41 height 12
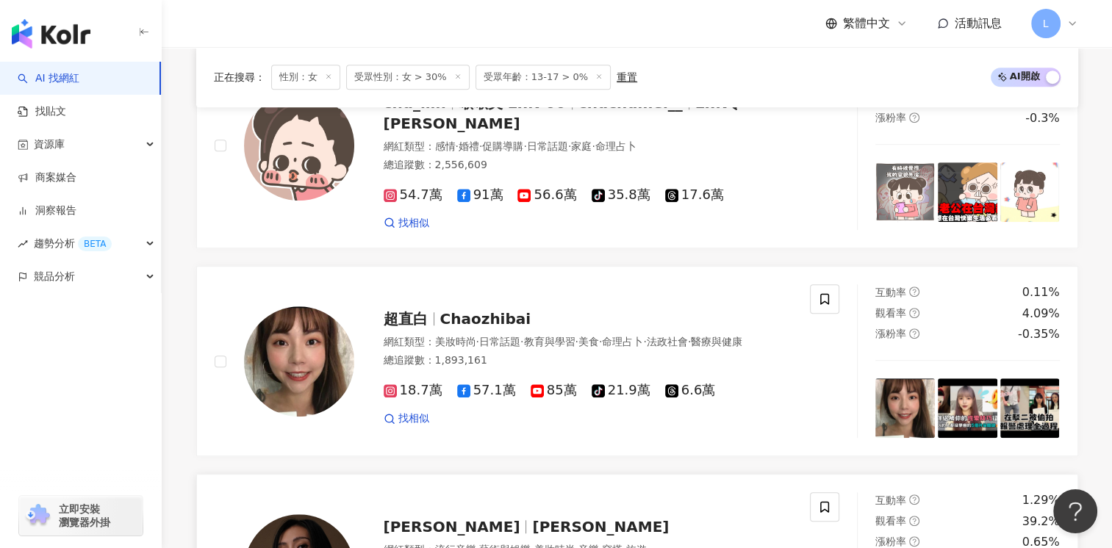
scroll to position [1038, 0]
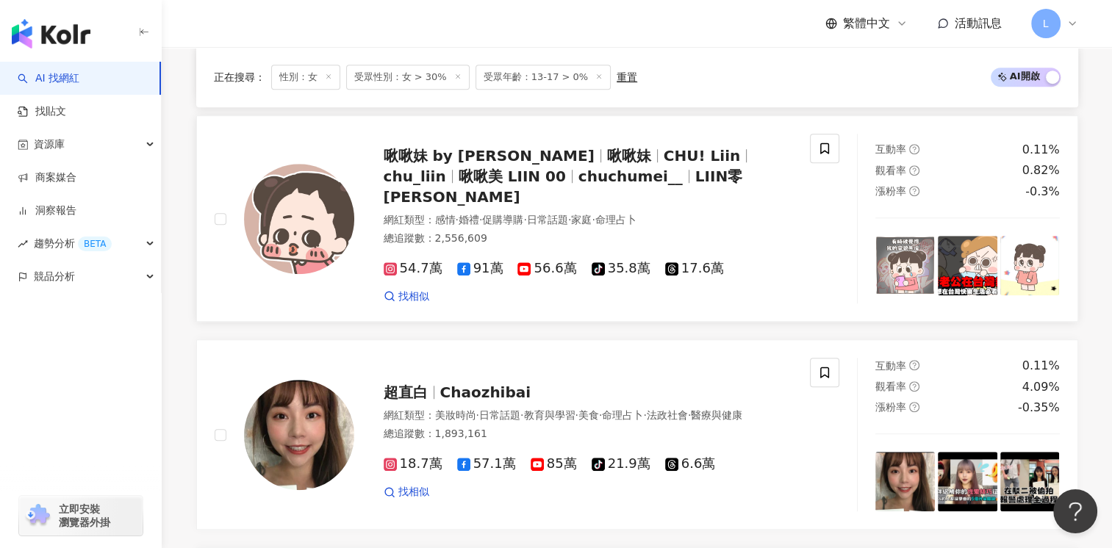
drag, startPoint x: 422, startPoint y: 166, endPoint x: 453, endPoint y: 158, distance: 31.9
click at [453, 158] on span "啾啾妹 by LIIN" at bounding box center [489, 156] width 211 height 18
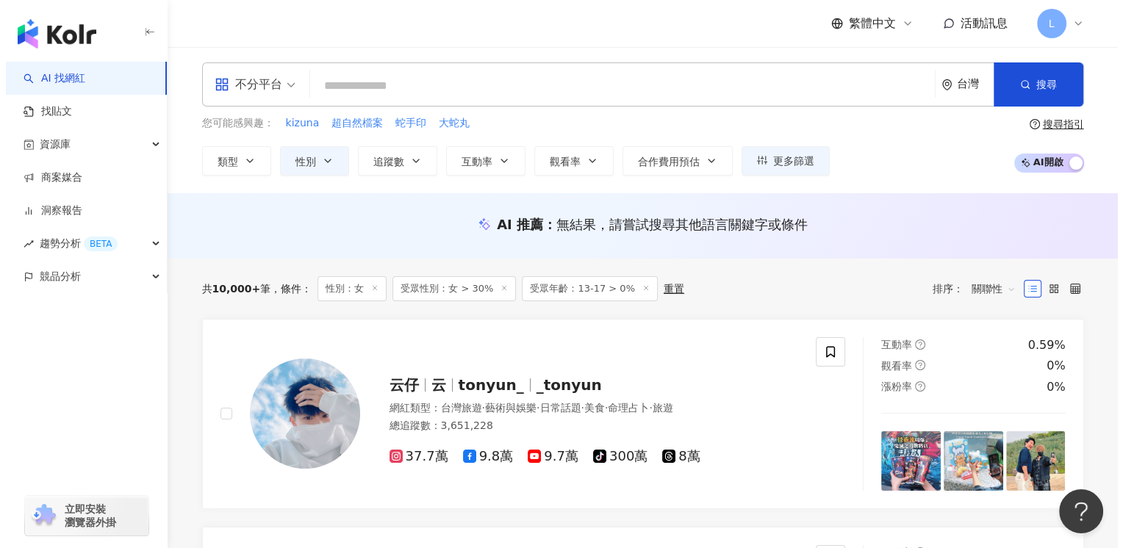
scroll to position [0, 0]
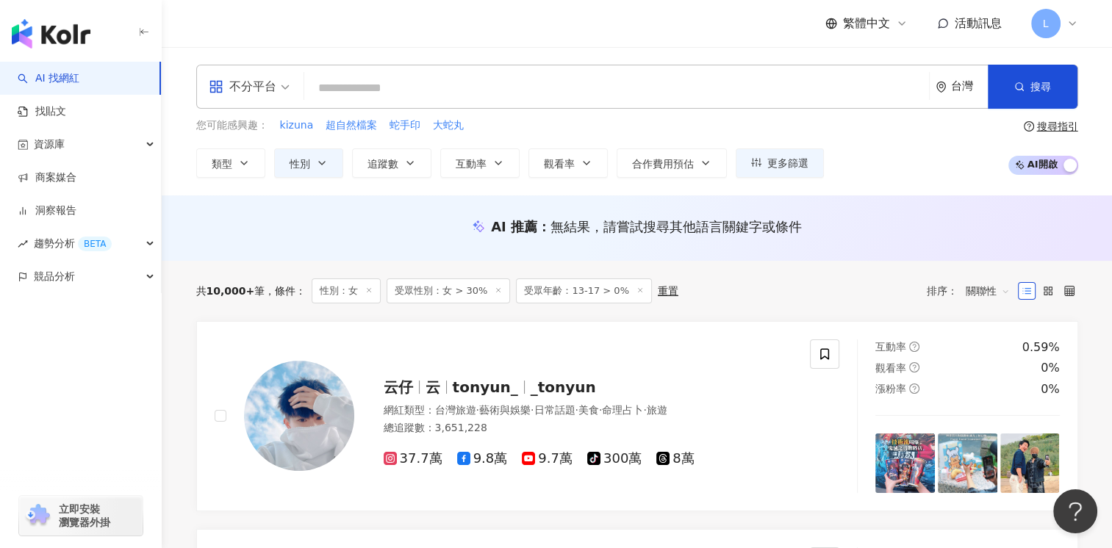
click at [431, 293] on span "受眾性別：女 > 30%" at bounding box center [449, 291] width 124 height 25
click at [482, 288] on span "受眾性別：女 > 30%" at bounding box center [449, 291] width 124 height 25
click at [497, 290] on line at bounding box center [499, 290] width 4 height 4
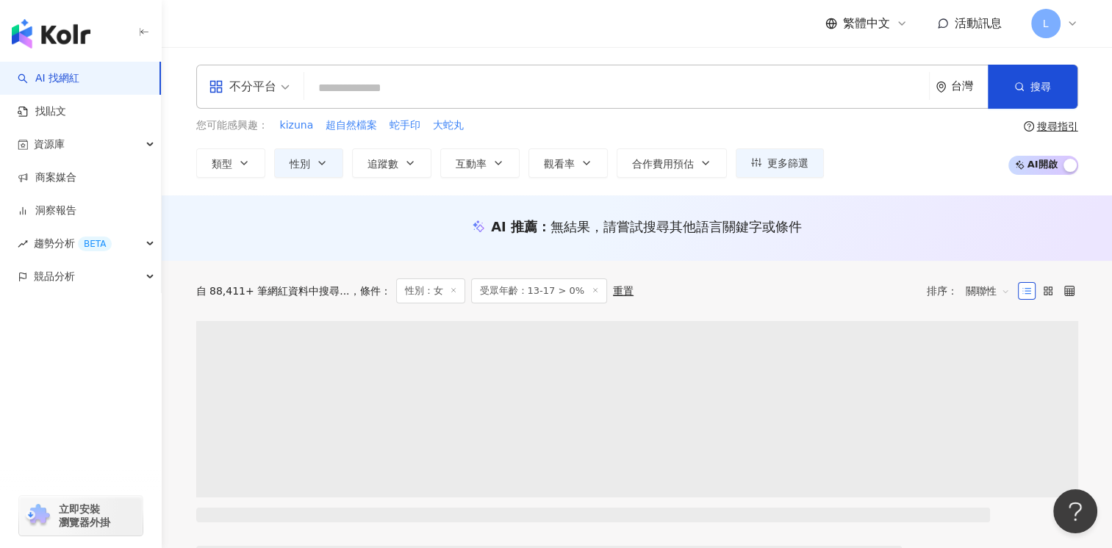
click at [613, 293] on div "重置" at bounding box center [623, 291] width 21 height 12
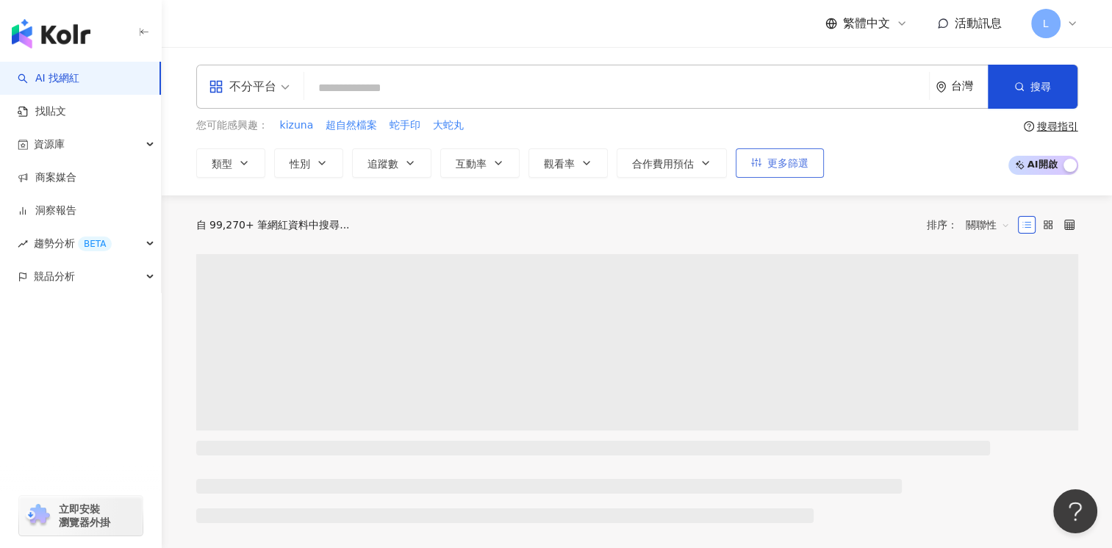
click at [716, 157] on span "更多篩選" at bounding box center [787, 163] width 41 height 12
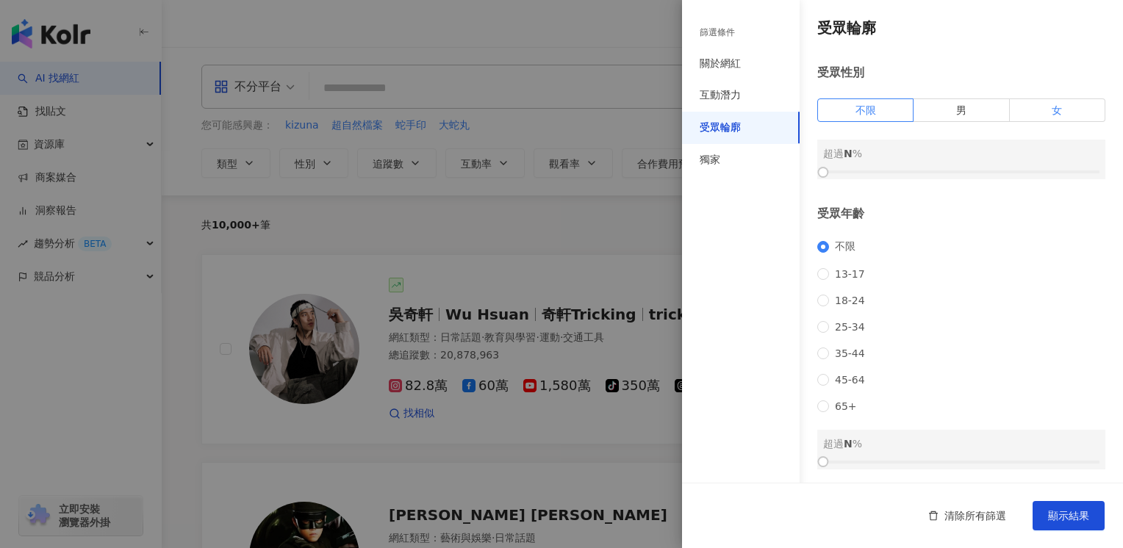
click at [716, 113] on label "女" at bounding box center [1058, 111] width 96 height 24
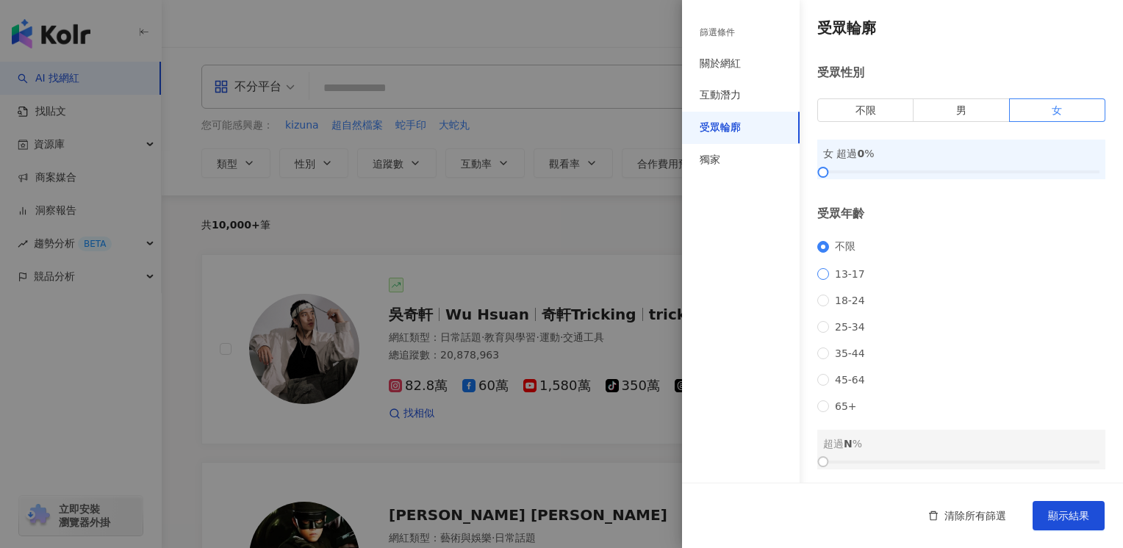
click at [716, 280] on span "13-17" at bounding box center [850, 274] width 42 height 12
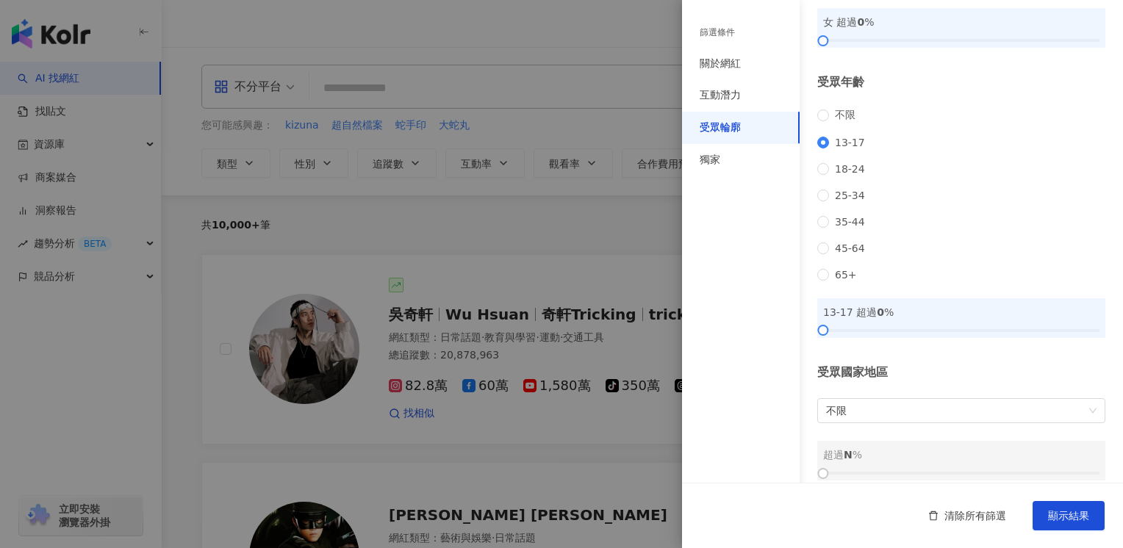
scroll to position [165, 0]
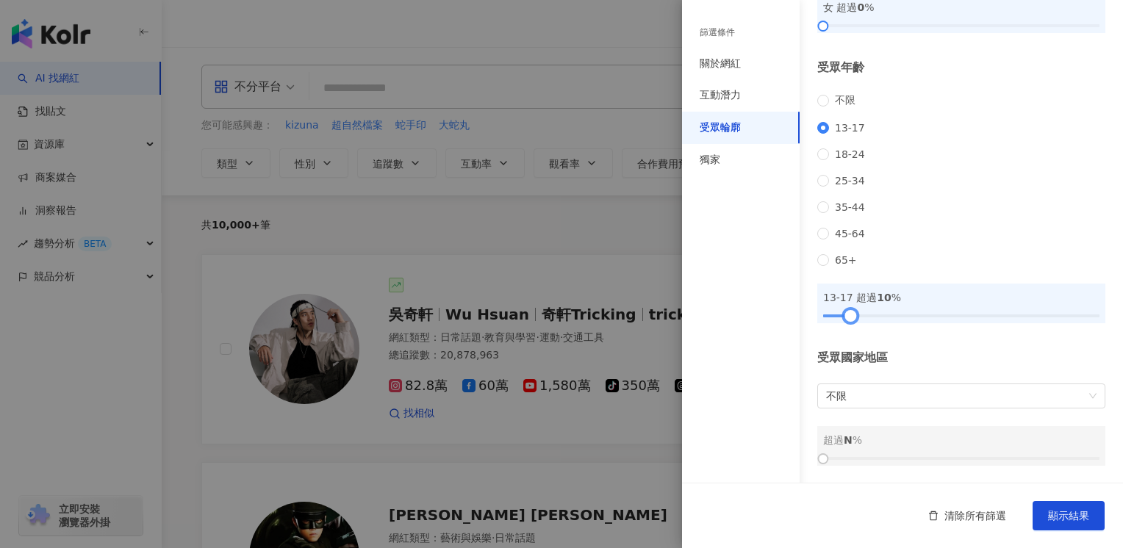
drag, startPoint x: 826, startPoint y: 311, endPoint x: 853, endPoint y: 307, distance: 26.7
click at [716, 312] on div at bounding box center [851, 316] width 8 height 8
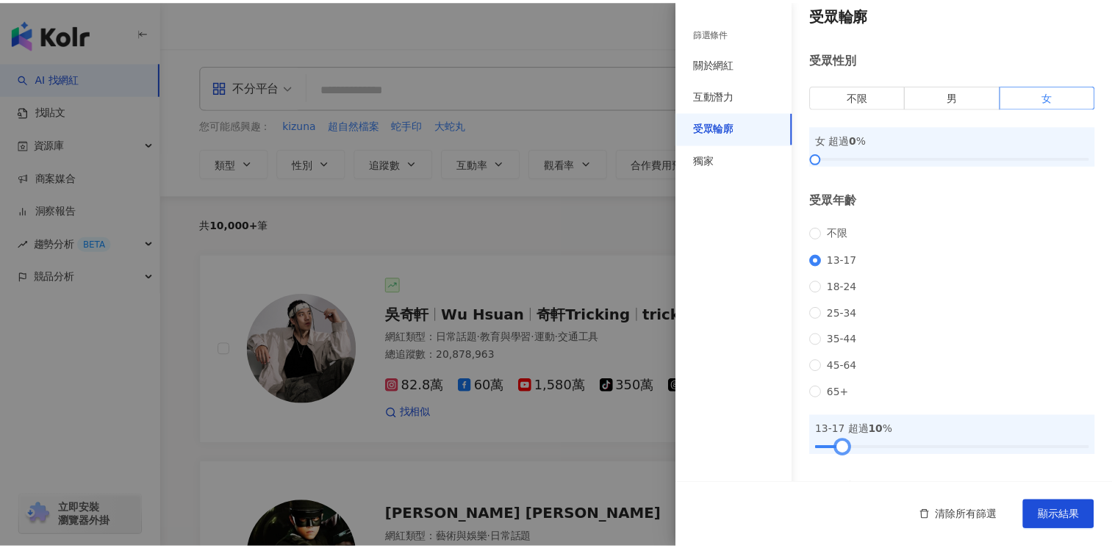
scroll to position [0, 0]
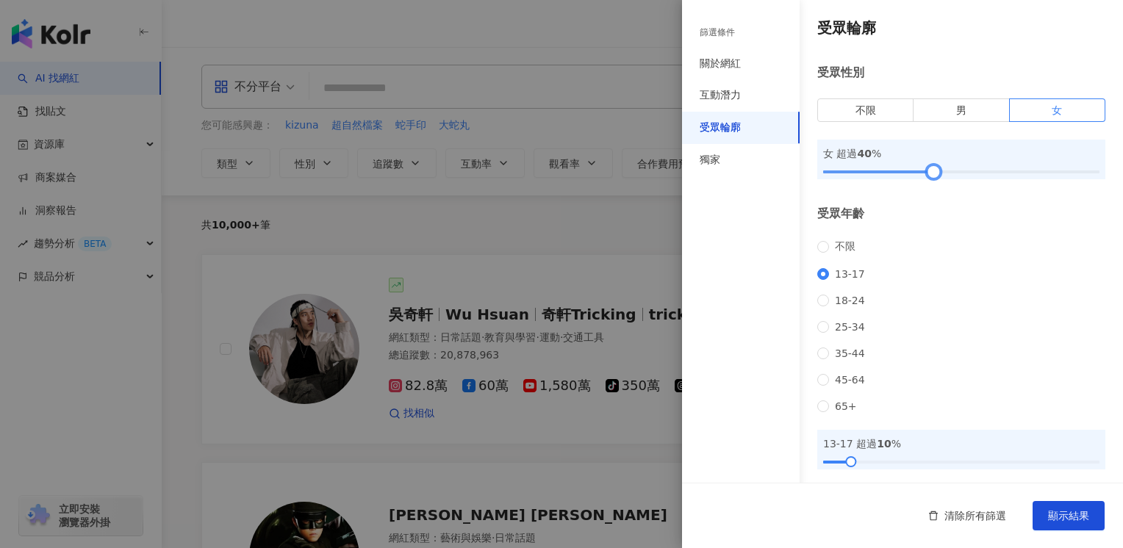
drag, startPoint x: 823, startPoint y: 170, endPoint x: 928, endPoint y: 175, distance: 105.2
click at [716, 175] on div at bounding box center [934, 172] width 8 height 8
drag, startPoint x: 928, startPoint y: 175, endPoint x: 897, endPoint y: 177, distance: 31.0
click at [716, 176] on div at bounding box center [901, 172] width 8 height 8
click at [716, 169] on div at bounding box center [903, 172] width 8 height 8
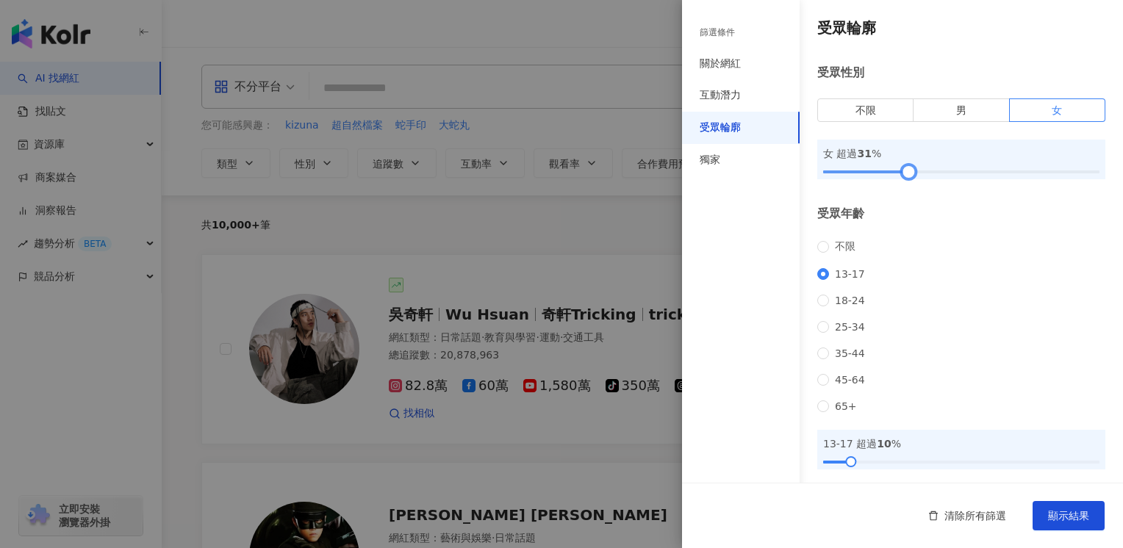
click at [716, 169] on div at bounding box center [909, 172] width 8 height 8
click at [716, 519] on span "顯示結果" at bounding box center [1068, 516] width 41 height 12
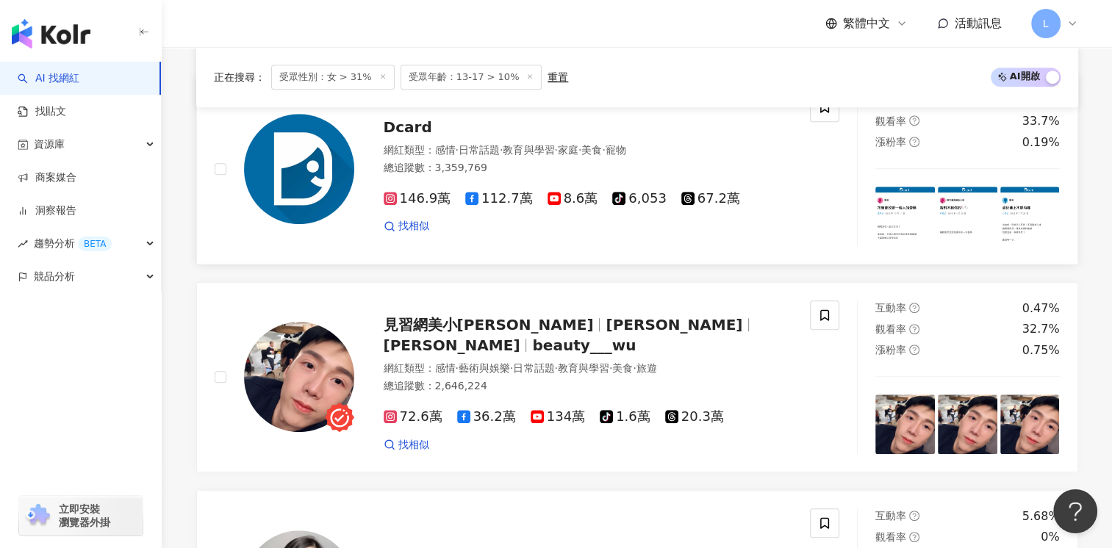
scroll to position [1103, 0]
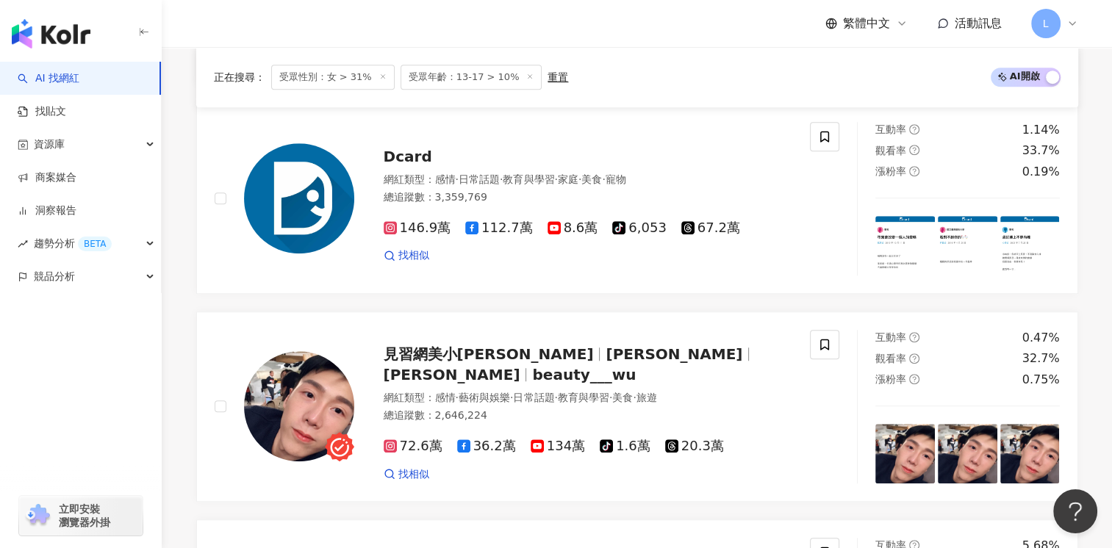
click at [716, 49] on div "正在搜尋 ： 受眾性別：女 > 31% 受眾年齡：13-17 > 10% 重置 AI 開啟 AI 關閉" at bounding box center [637, 77] width 882 height 60
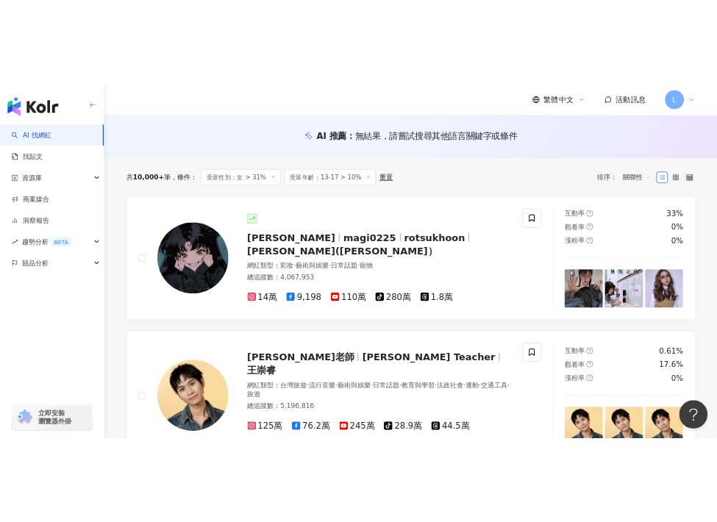
scroll to position [0, 0]
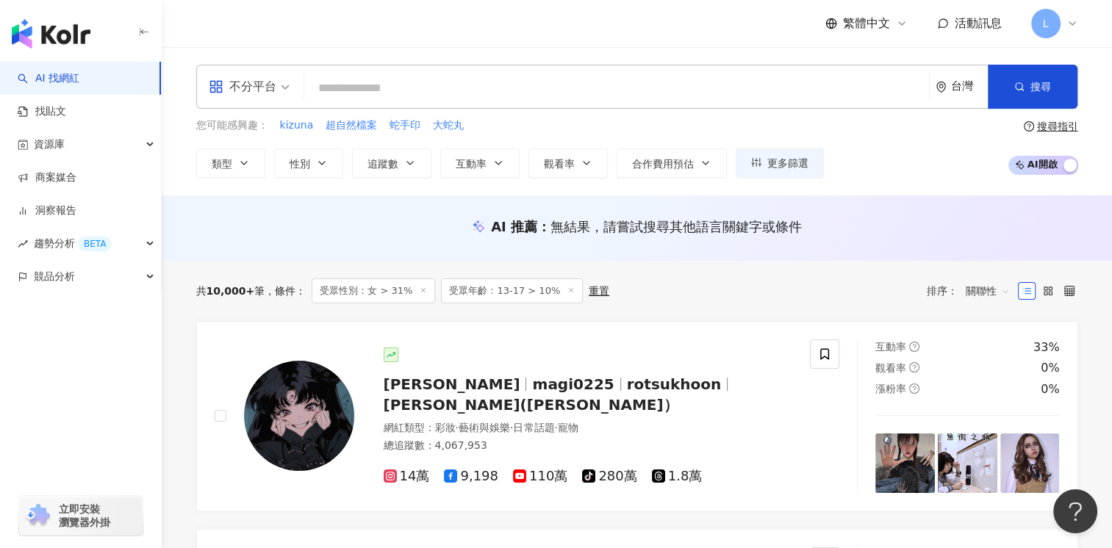
click at [409, 87] on input "search" at bounding box center [616, 88] width 613 height 28
paste input "**********"
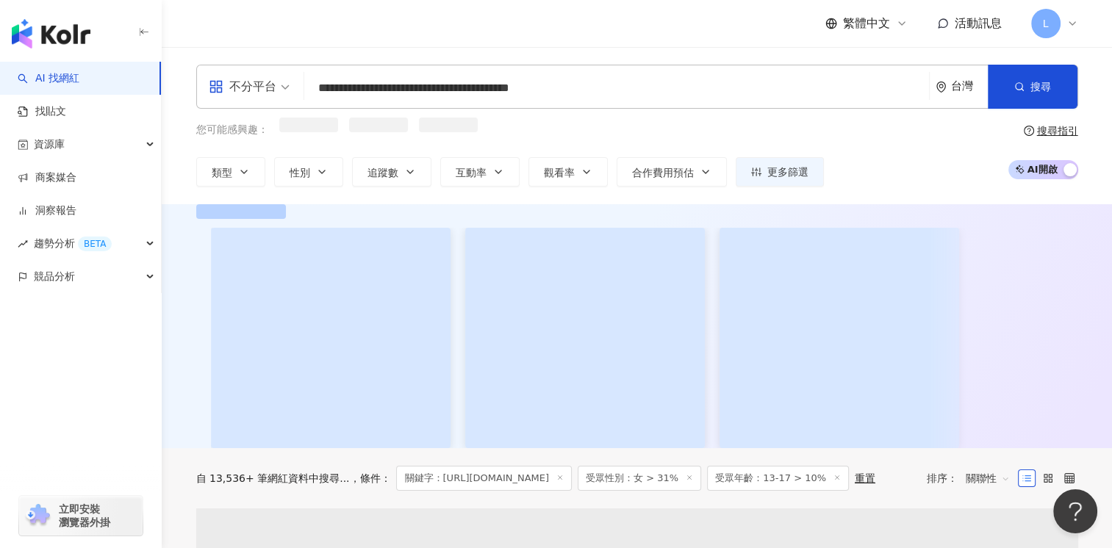
type input "**********"
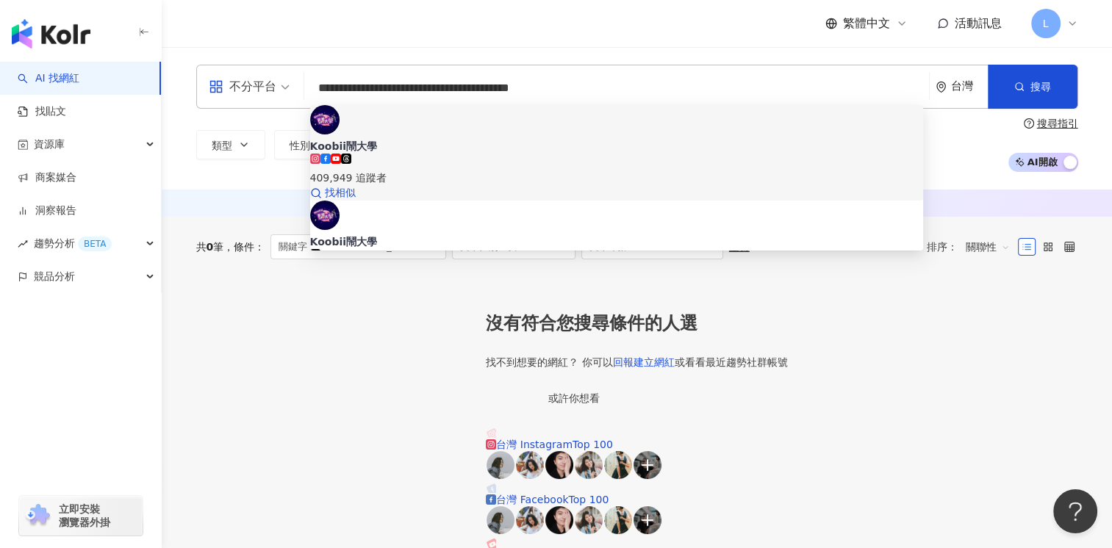
click at [457, 154] on div "409,949 追蹤者" at bounding box center [617, 170] width 614 height 32
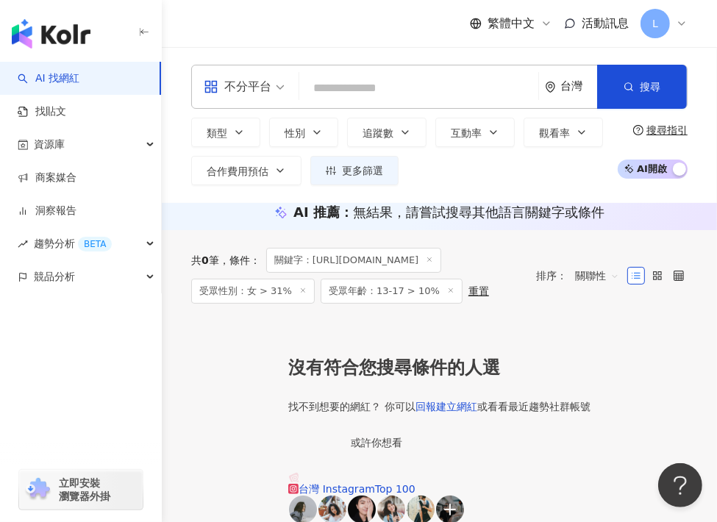
click at [382, 88] on input "search" at bounding box center [418, 88] width 227 height 28
paste input "**********"
click at [576, 190] on div "**********" at bounding box center [439, 125] width 555 height 156
click at [459, 99] on input "**********" at bounding box center [419, 88] width 228 height 28
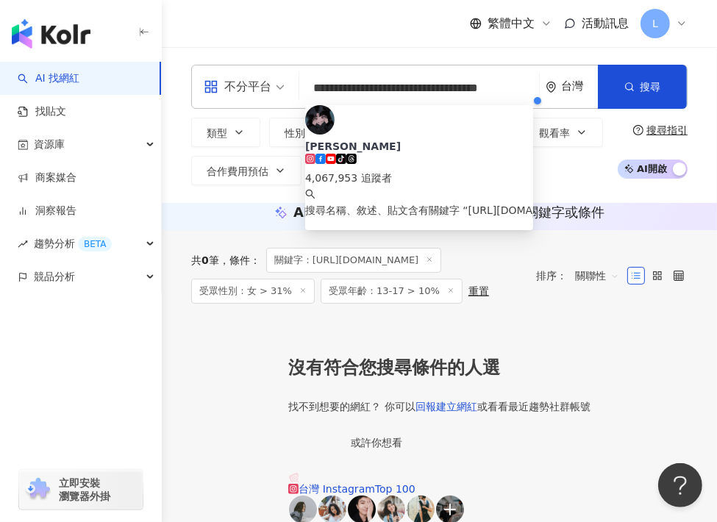
paste input "*"
type input "**********"
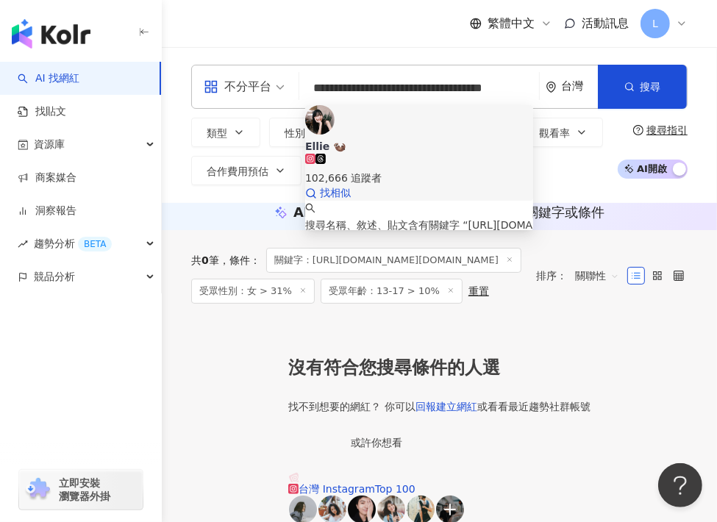
click at [409, 170] on div "102,666 追蹤者" at bounding box center [419, 178] width 228 height 16
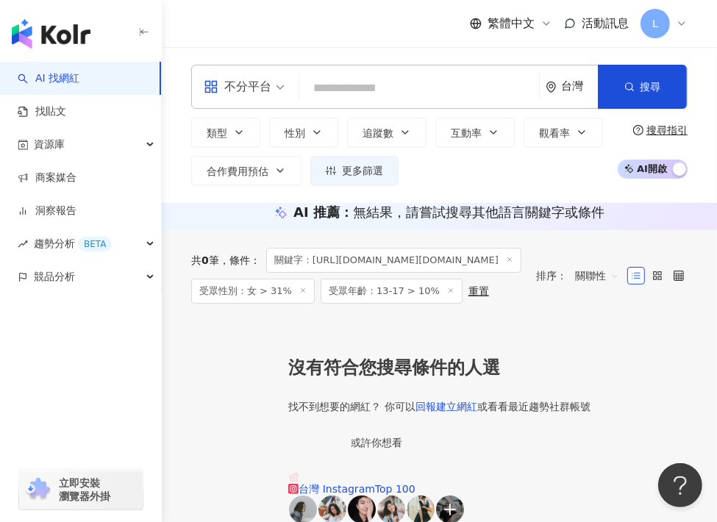
click at [552, 174] on div "類型 性別 追蹤數 互動率 觀看率 合作費用預估 更多篩選 篩選條件 關於網紅 互動潛力 受眾輪廓 獨家 關於網紅 類型 ( 請選擇您想要的類型 ) 尚未選擇…" at bounding box center [400, 152] width 418 height 68
click at [420, 95] on input "search" at bounding box center [419, 88] width 228 height 28
paste input "**********"
type input "**********"
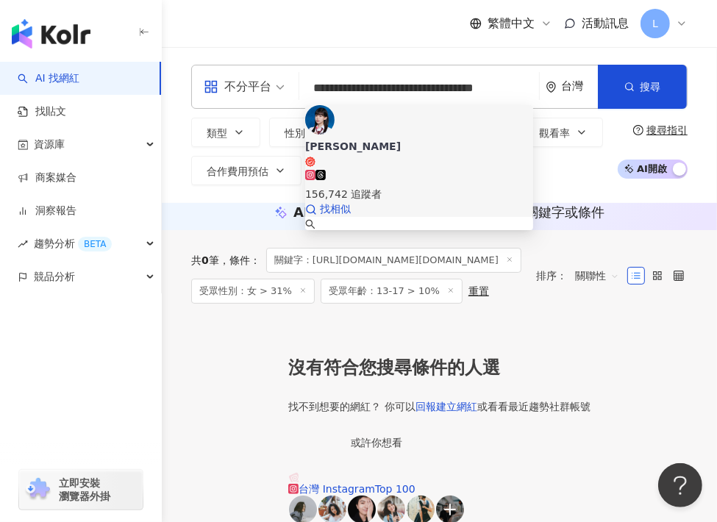
click at [400, 186] on div "156,742 追蹤者" at bounding box center [419, 194] width 228 height 16
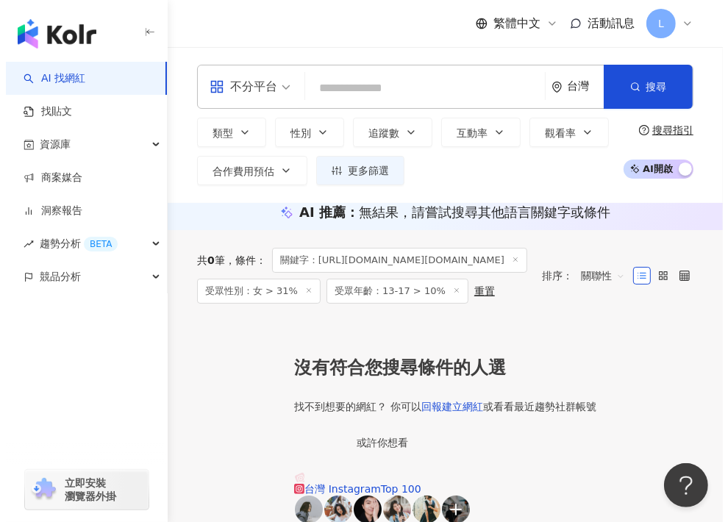
scroll to position [0, 0]
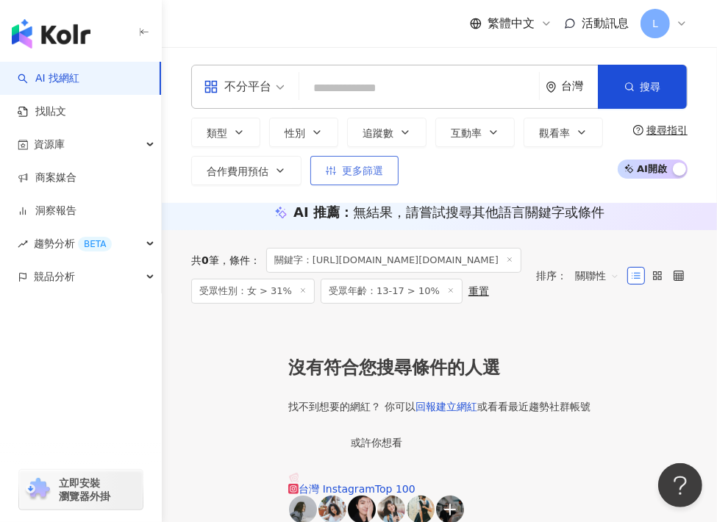
click at [376, 171] on span "更多篩選" at bounding box center [362, 171] width 41 height 12
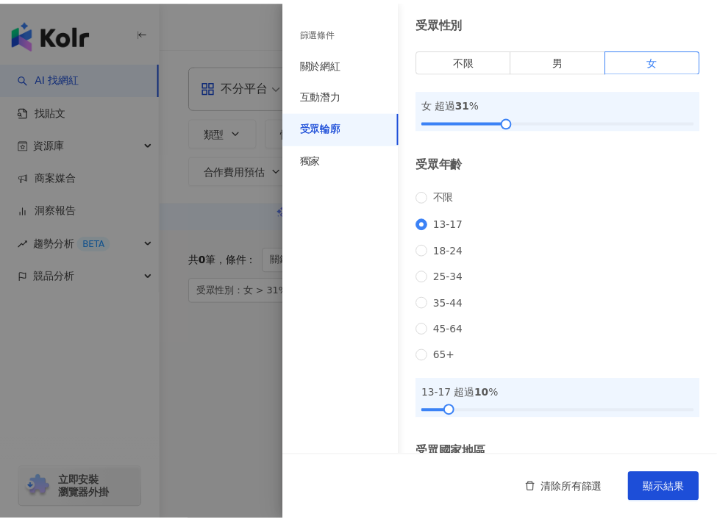
scroll to position [191, 0]
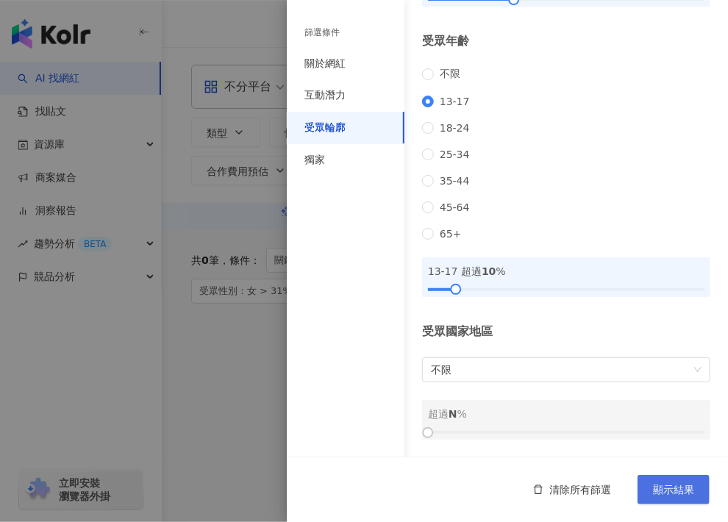
click at [679, 489] on span "顯示結果" at bounding box center [673, 490] width 41 height 12
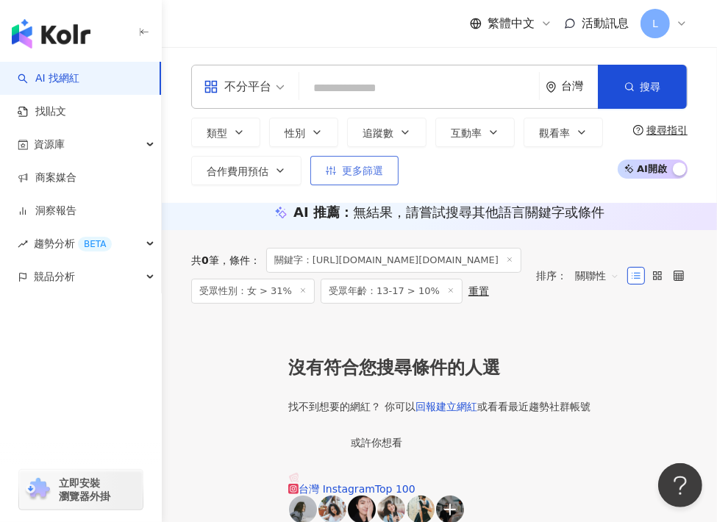
click at [365, 170] on span "更多篩選" at bounding box center [362, 171] width 41 height 12
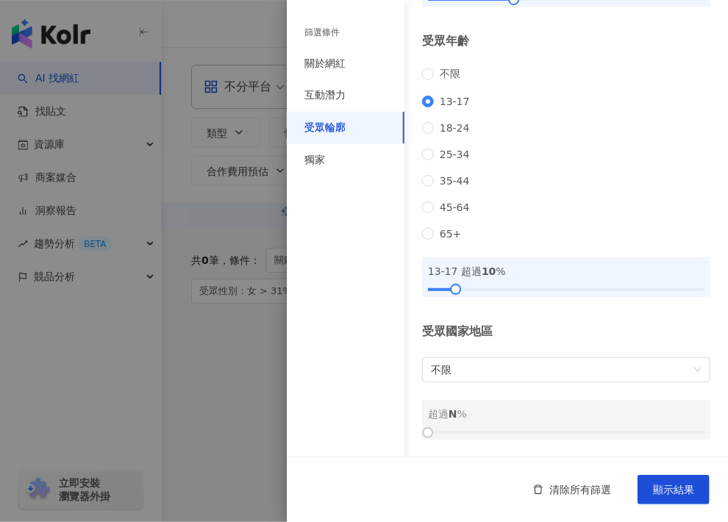
click at [232, 242] on div at bounding box center [364, 261] width 728 height 522
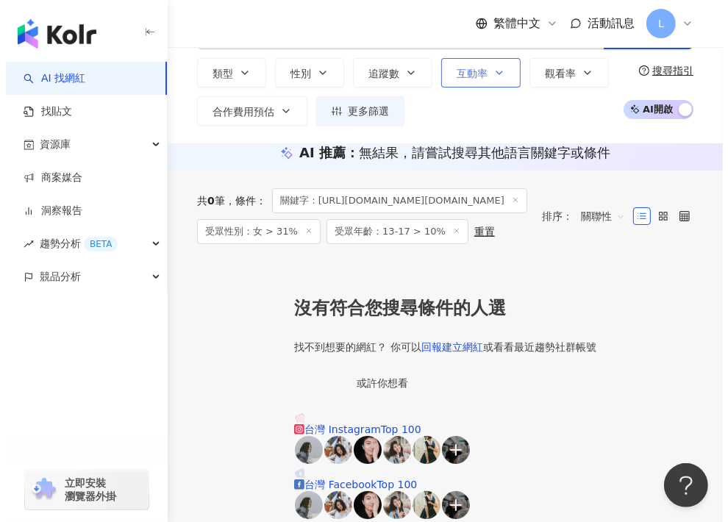
scroll to position [0, 0]
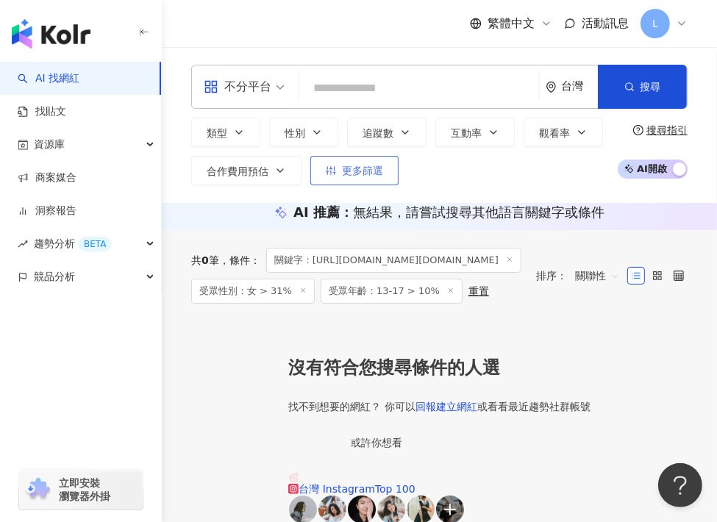
click at [337, 175] on button "更多篩選" at bounding box center [354, 170] width 88 height 29
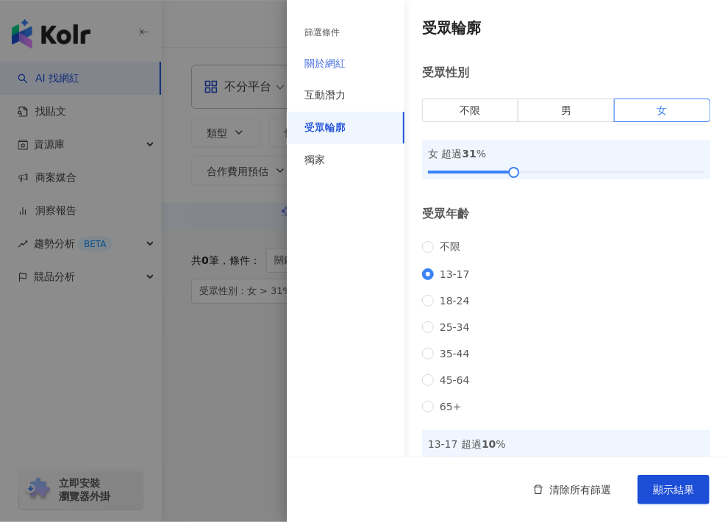
click at [347, 61] on div "關於網紅" at bounding box center [346, 64] width 118 height 32
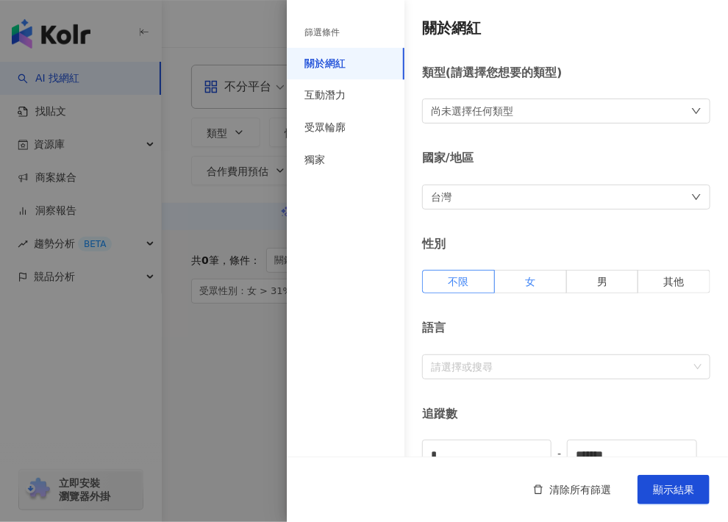
click at [517, 276] on label "女" at bounding box center [531, 282] width 72 height 24
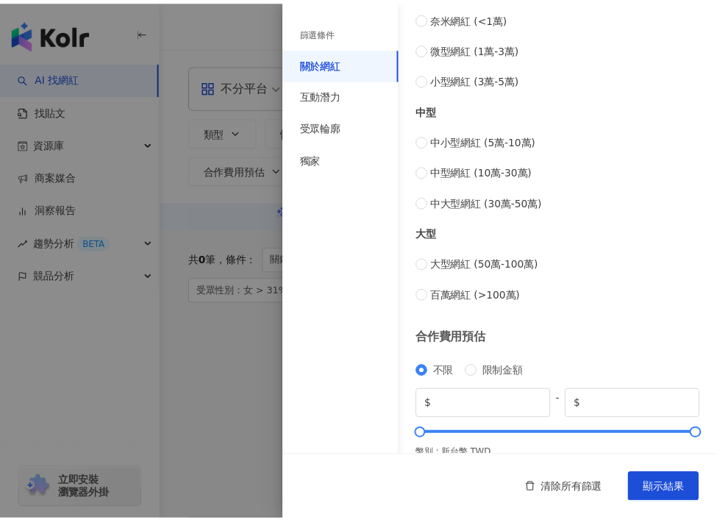
scroll to position [586, 0]
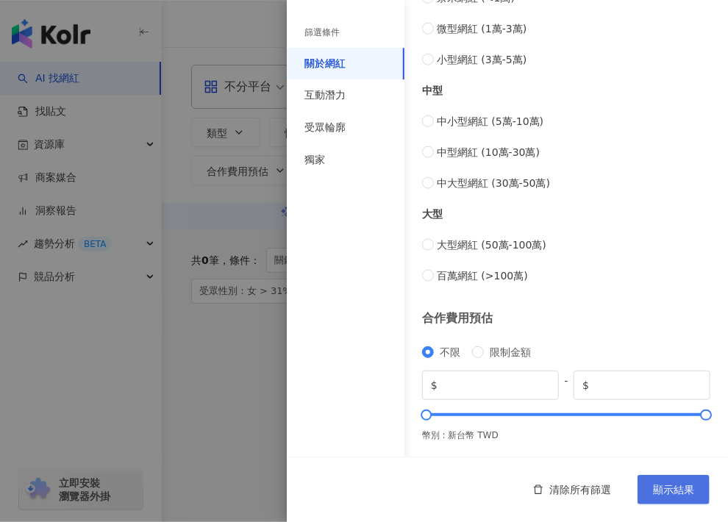
click at [667, 485] on span "顯示結果" at bounding box center [673, 490] width 41 height 12
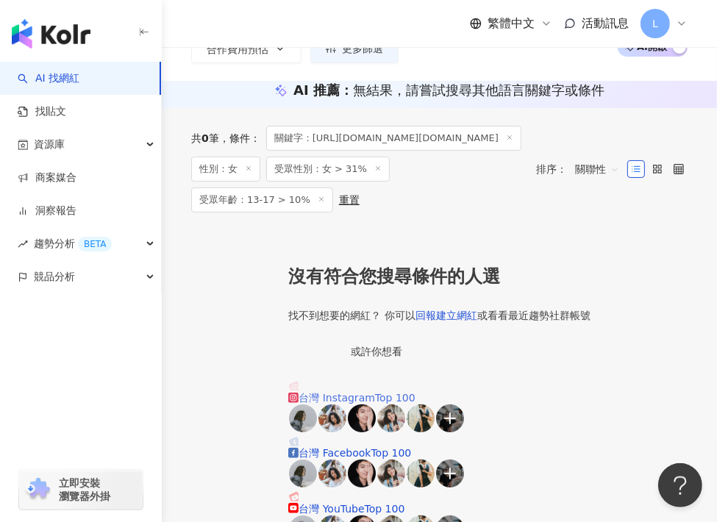
scroll to position [342, 0]
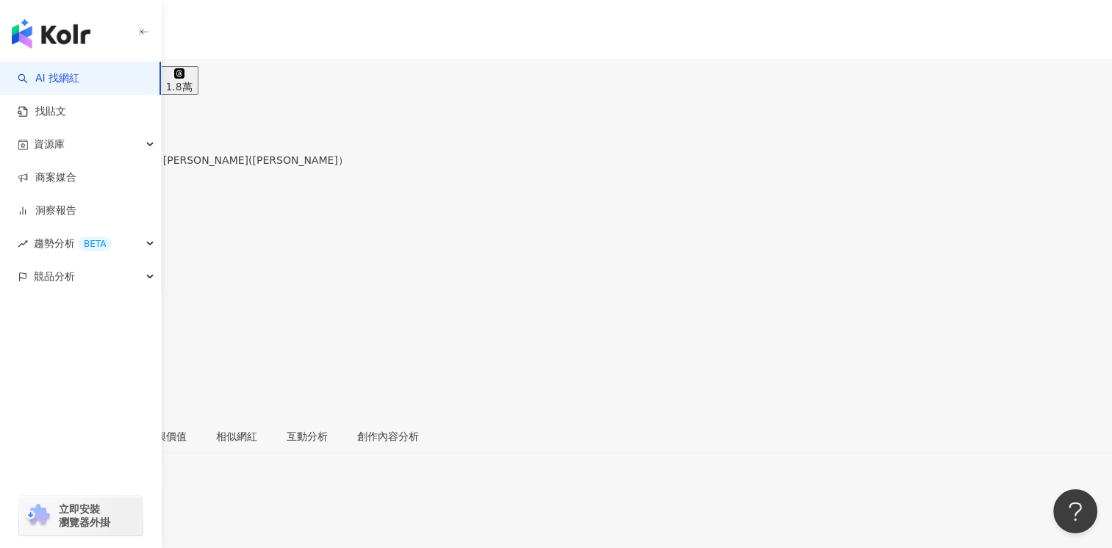
click at [106, 429] on div "受眾分析" at bounding box center [85, 437] width 41 height 16
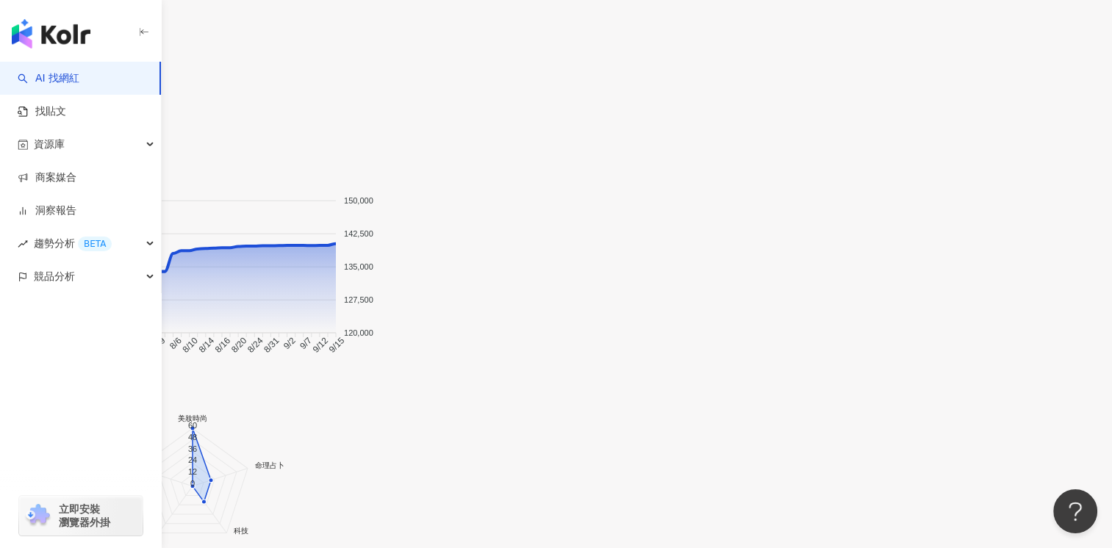
scroll to position [1403, 0]
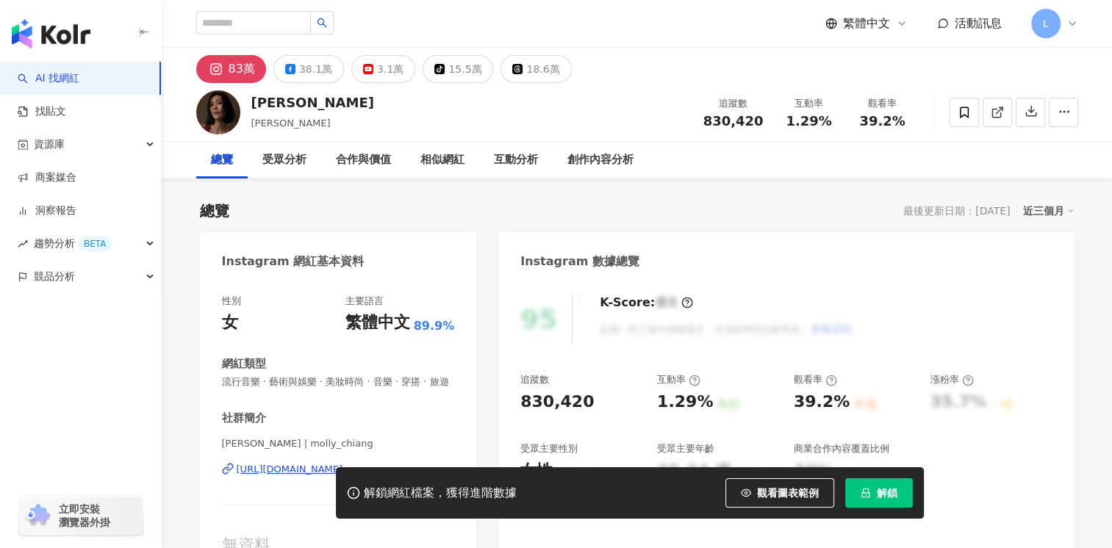
click at [870, 494] on button "解鎖" at bounding box center [879, 493] width 68 height 29
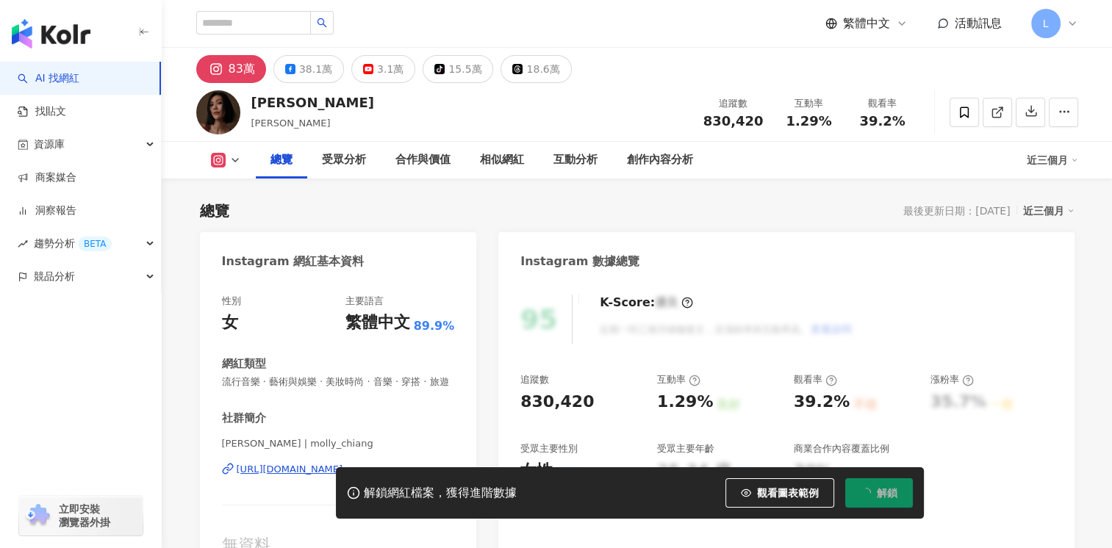
scroll to position [147, 0]
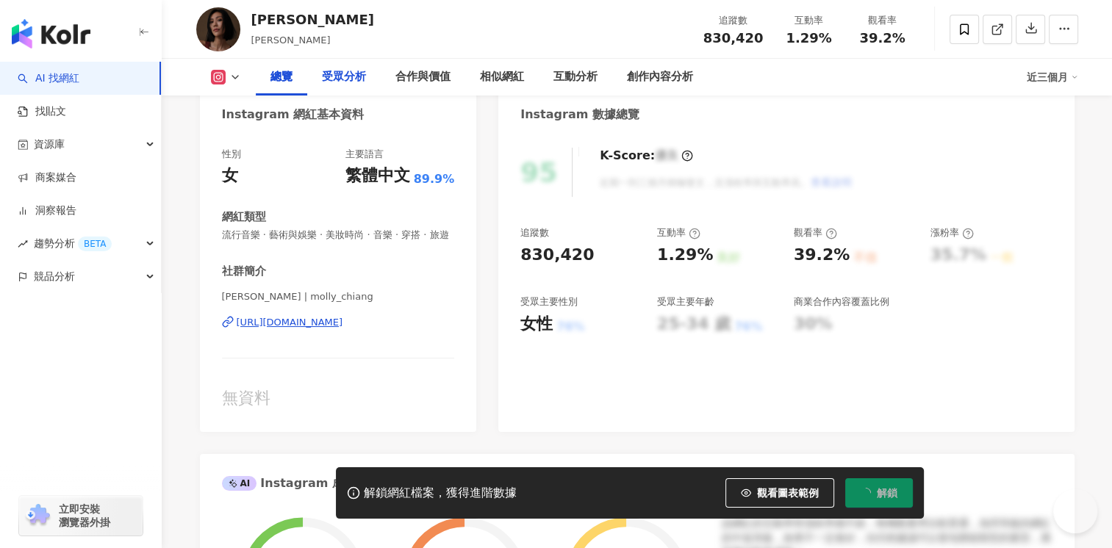
click at [340, 74] on div "受眾分析" at bounding box center [344, 77] width 44 height 18
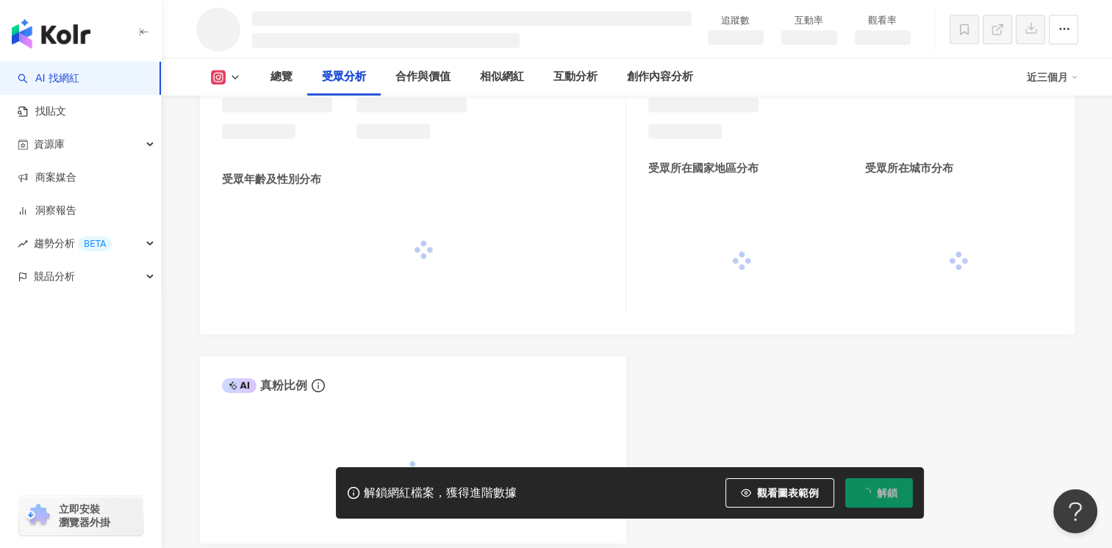
scroll to position [1211, 0]
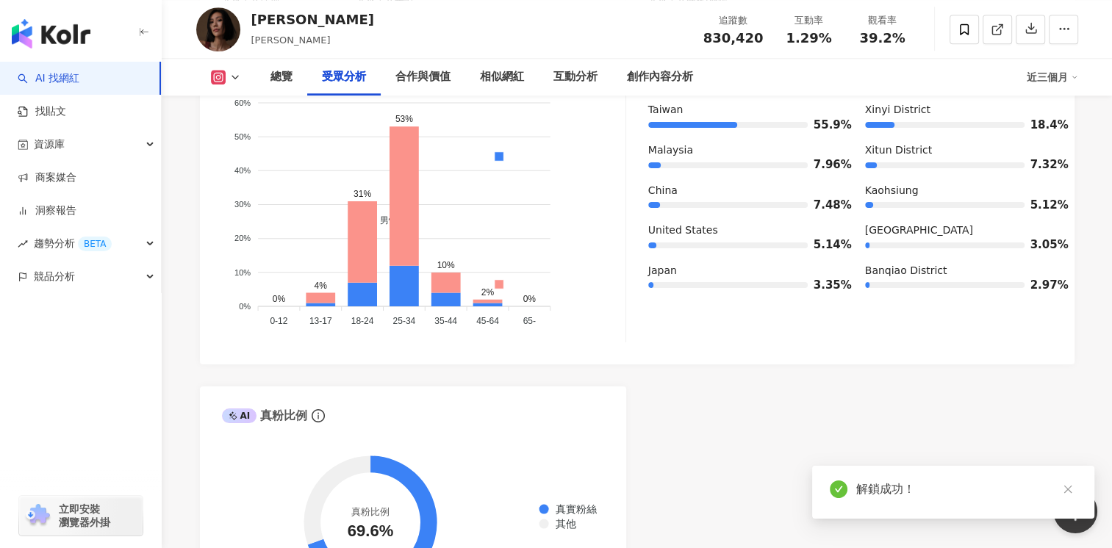
scroll to position [1238, 0]
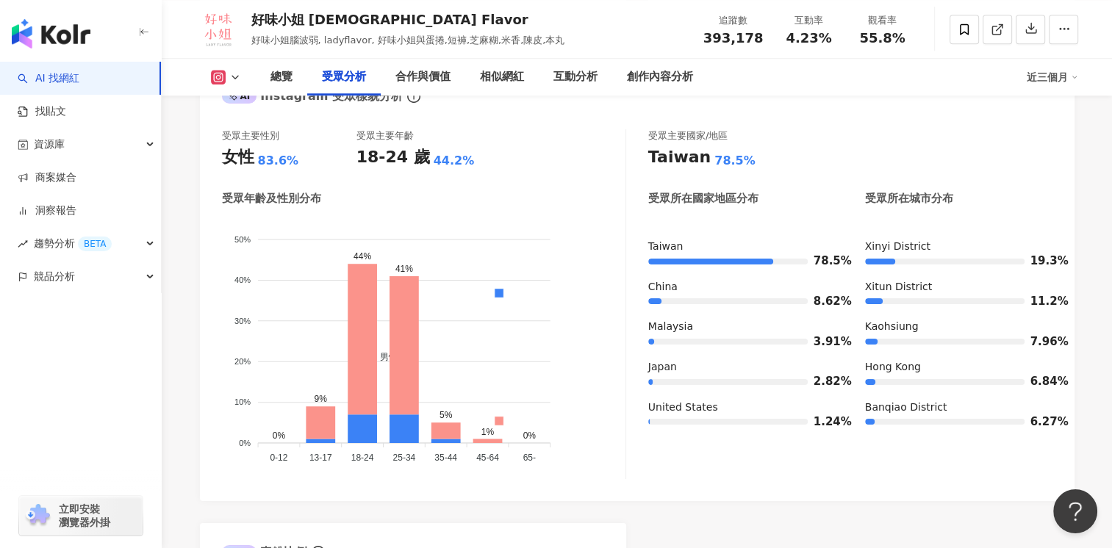
scroll to position [1303, 0]
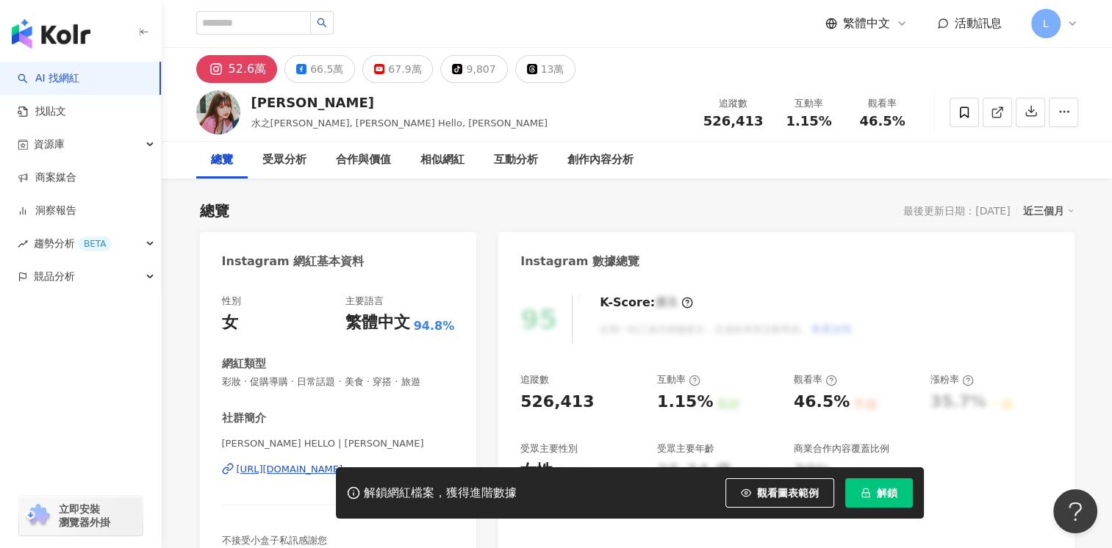
click at [885, 495] on span "解鎖" at bounding box center [887, 493] width 21 height 12
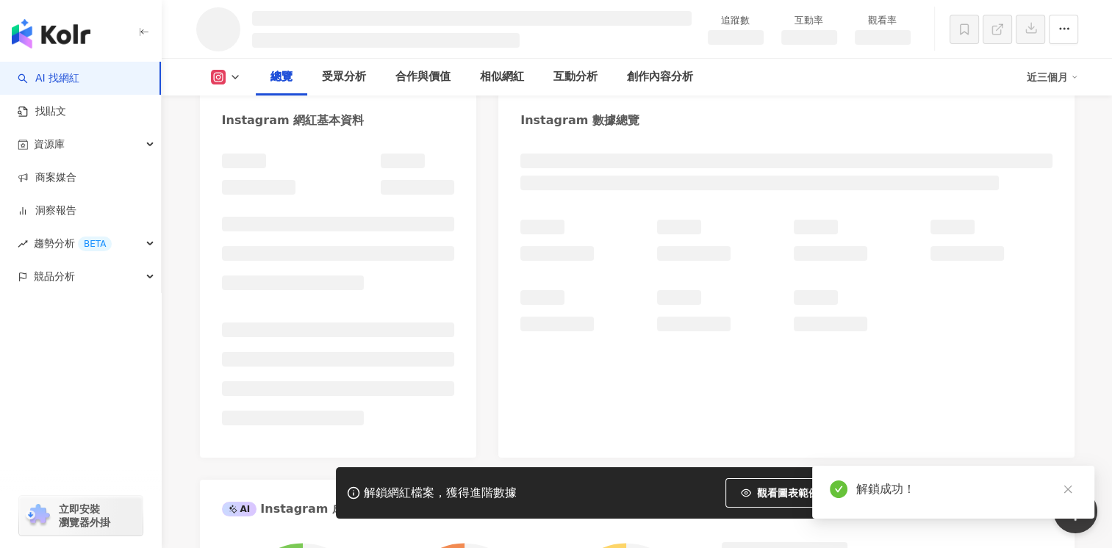
scroll to position [147, 0]
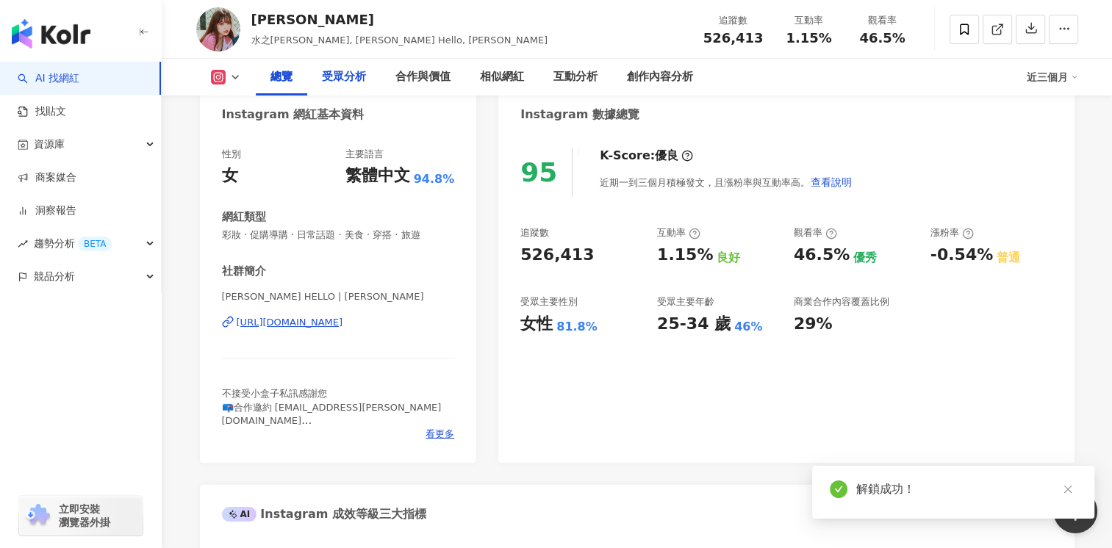
click at [331, 76] on div "受眾分析" at bounding box center [344, 77] width 44 height 18
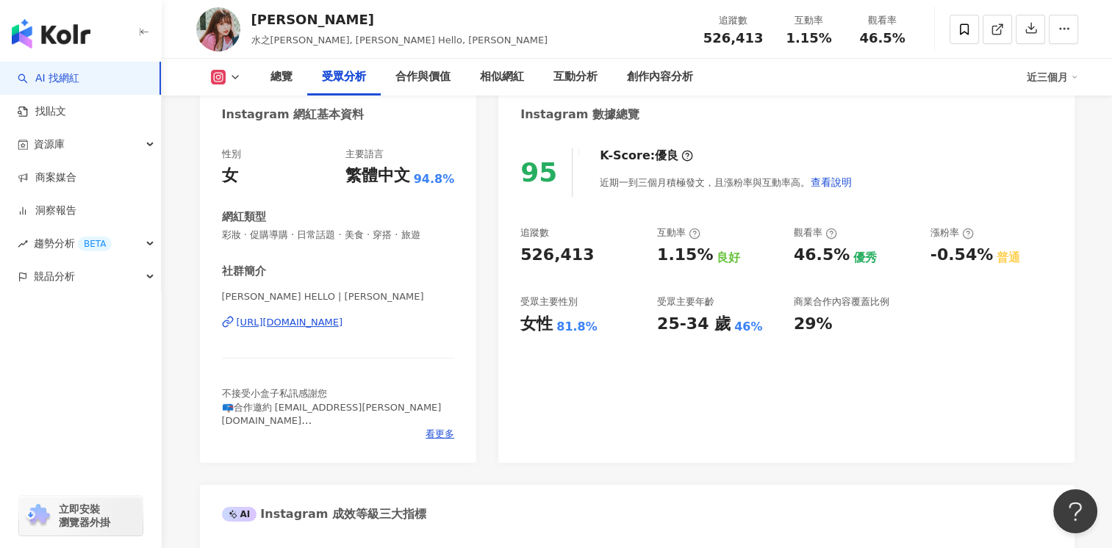
scroll to position [1256, 0]
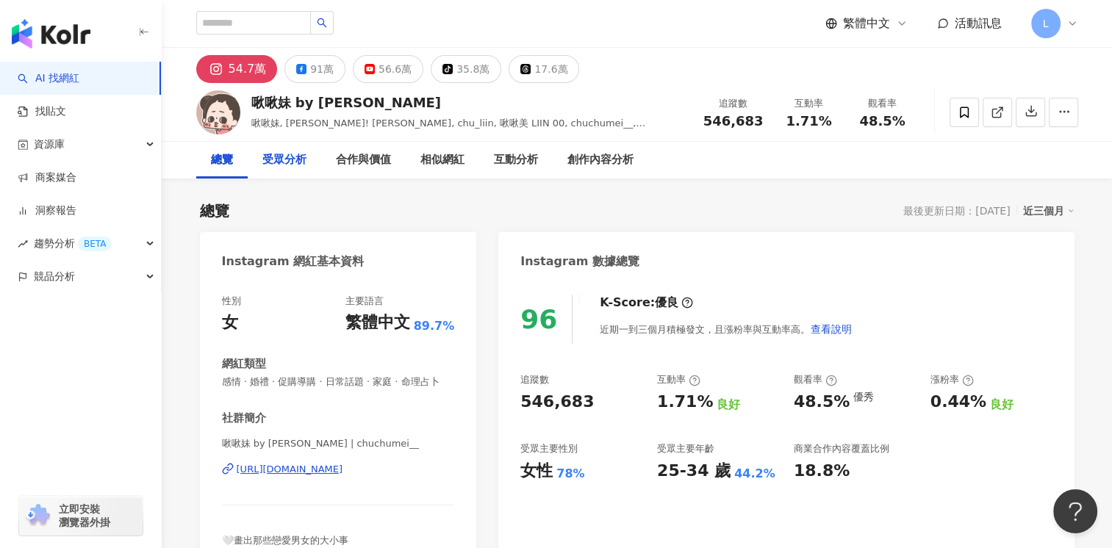
click at [297, 160] on div "受眾分析" at bounding box center [284, 160] width 44 height 18
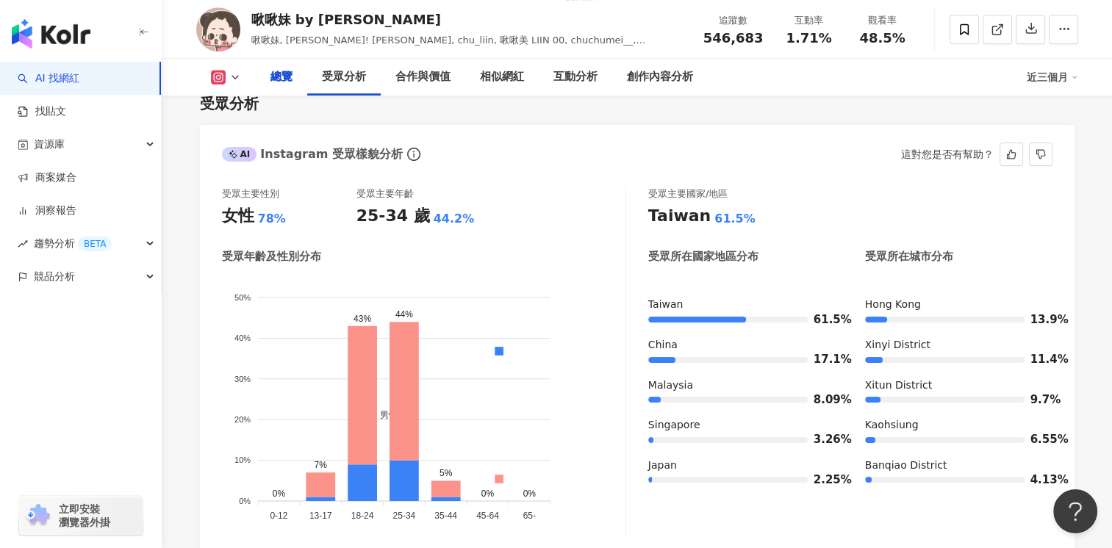
scroll to position [1227, 0]
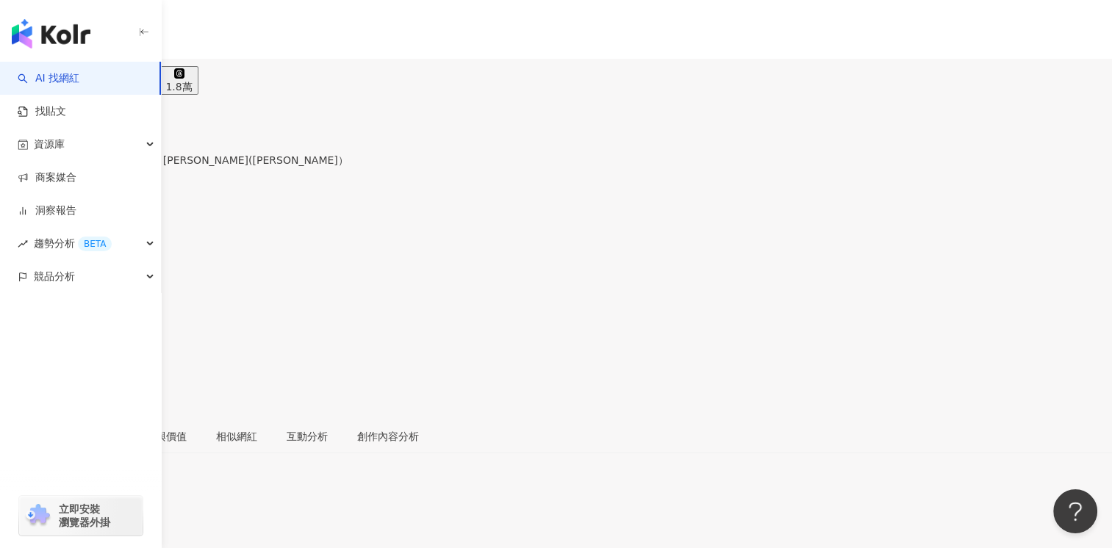
click at [106, 429] on div "受眾分析" at bounding box center [85, 437] width 41 height 16
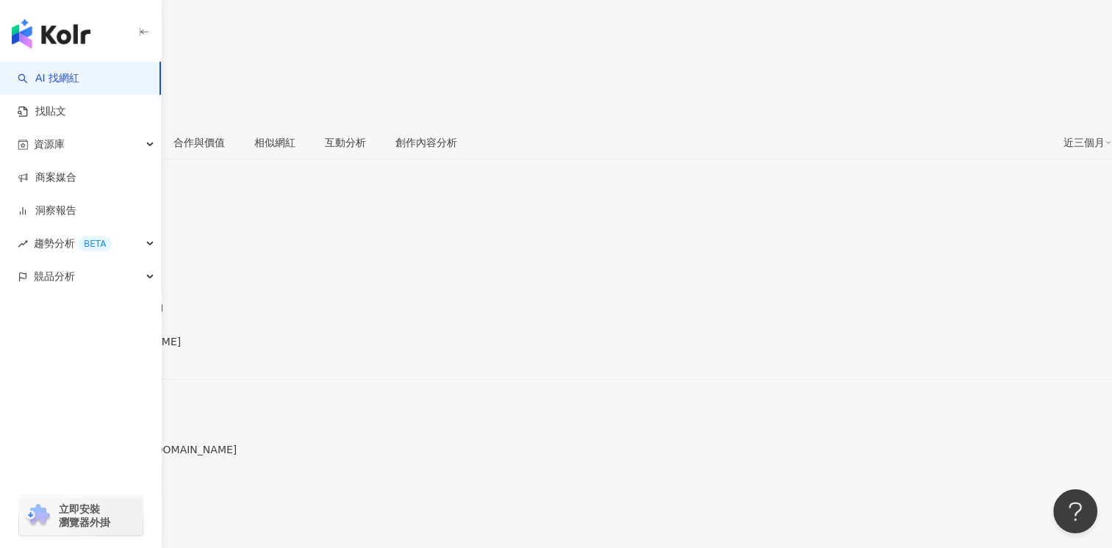
drag, startPoint x: 198, startPoint y: 357, endPoint x: 223, endPoint y: 341, distance: 29.8
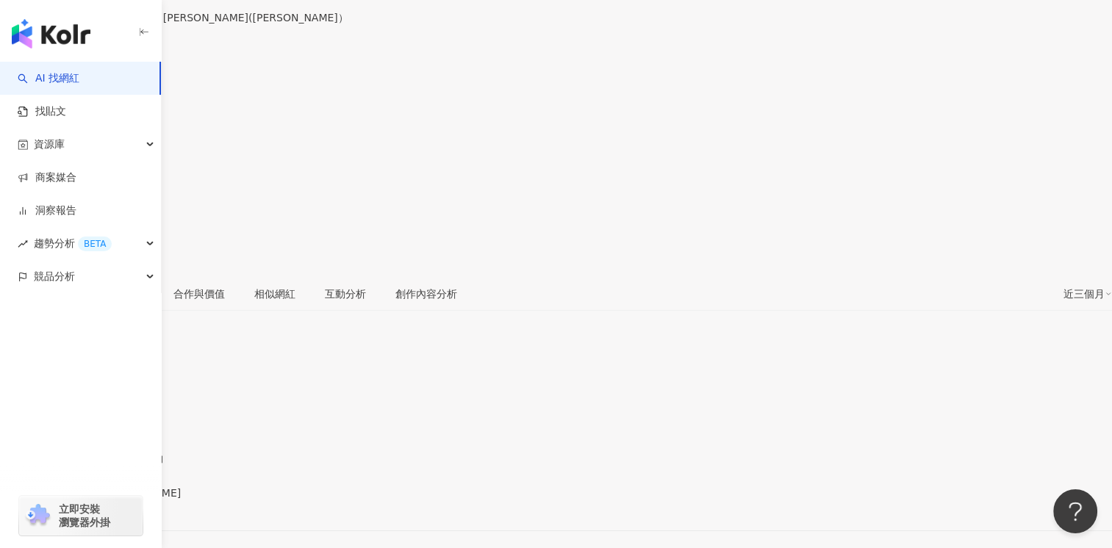
scroll to position [221, 0]
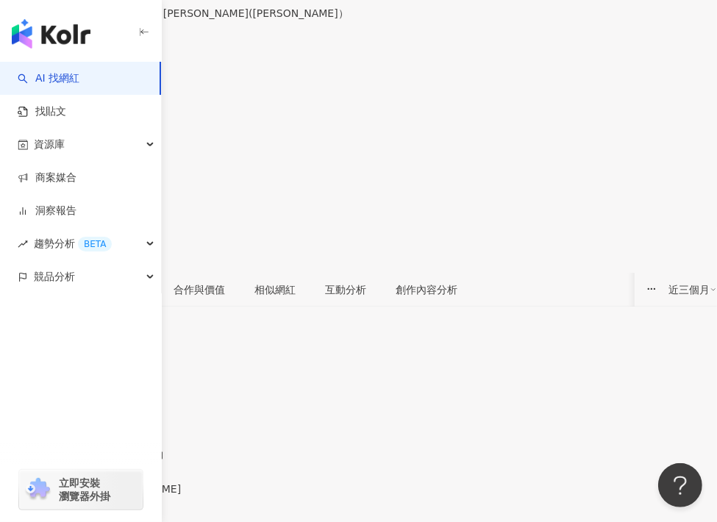
click at [144, 282] on div "受眾分析" at bounding box center [123, 290] width 41 height 16
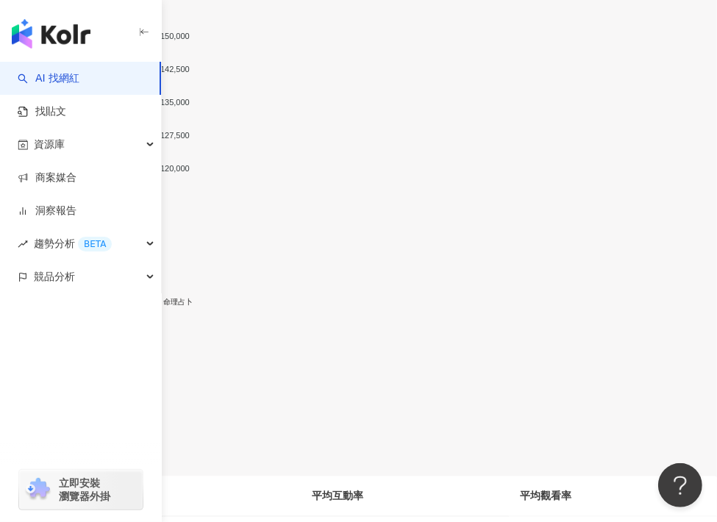
drag, startPoint x: 599, startPoint y: 196, endPoint x: 597, endPoint y: 225, distance: 28.8
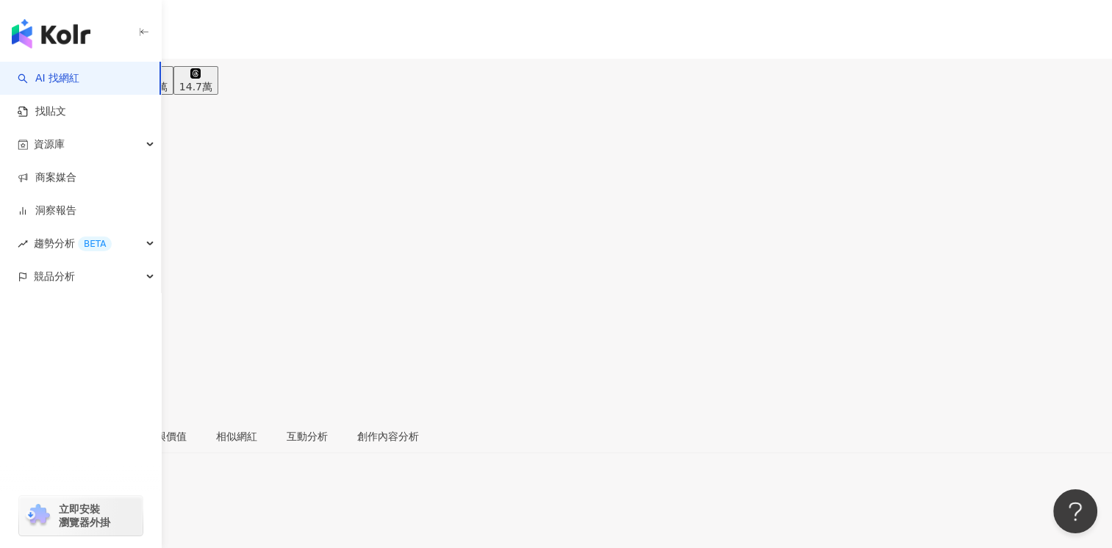
click at [121, 420] on div "受眾分析" at bounding box center [85, 437] width 71 height 34
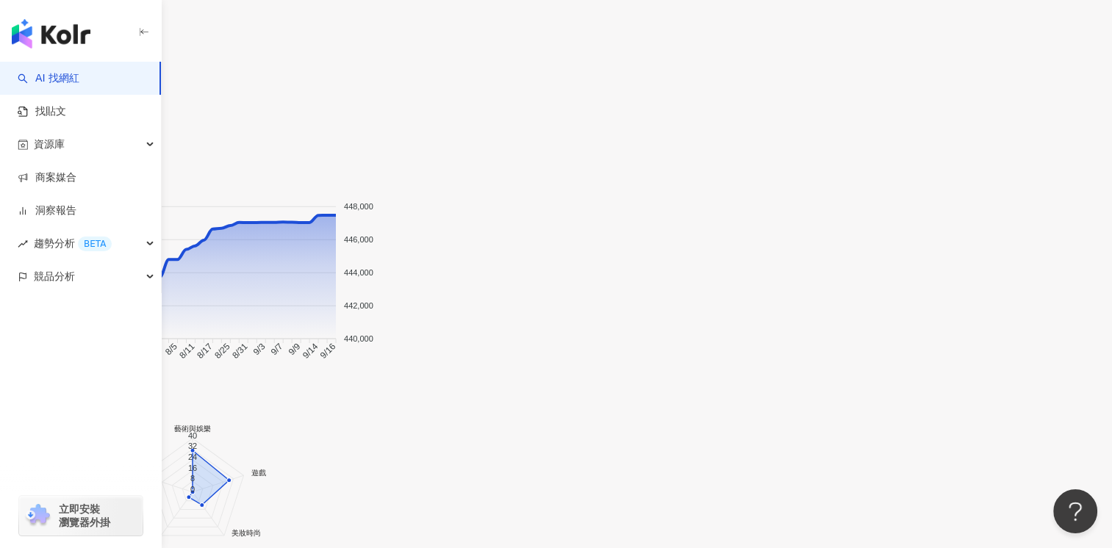
scroll to position [1362, 0]
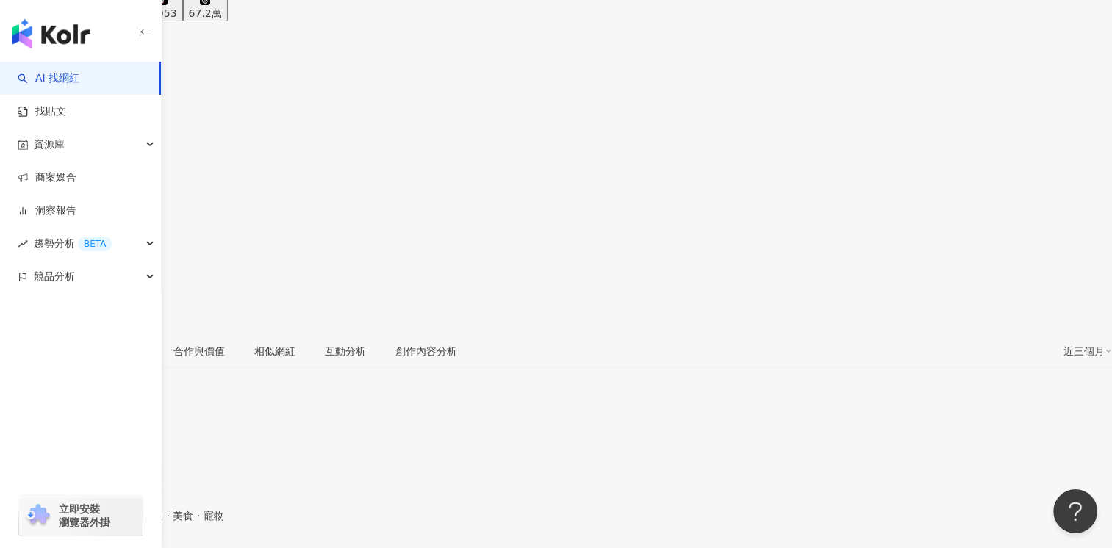
click at [159, 334] on div "受眾分析" at bounding box center [123, 351] width 71 height 34
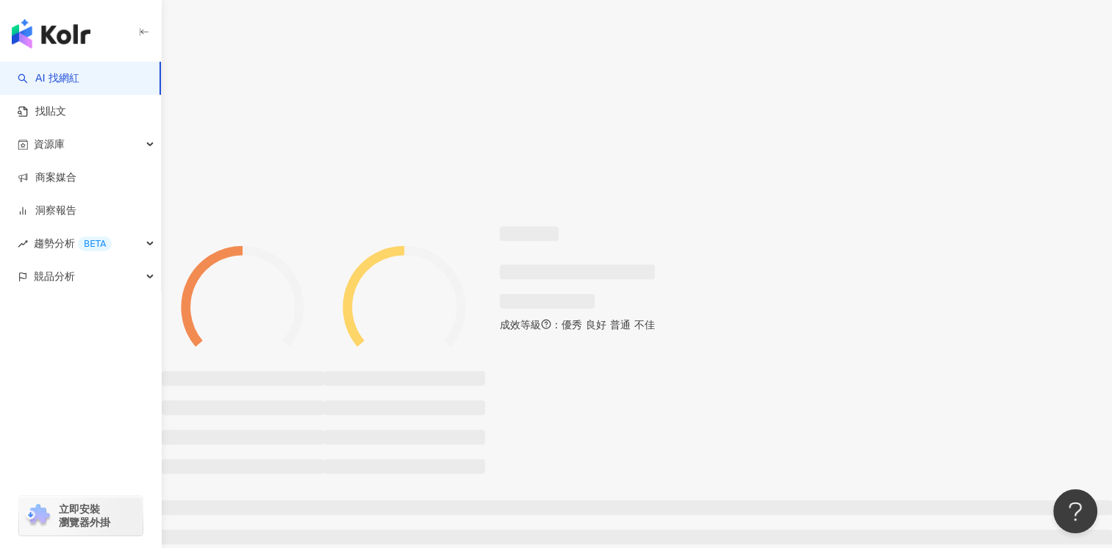
scroll to position [1211, 0]
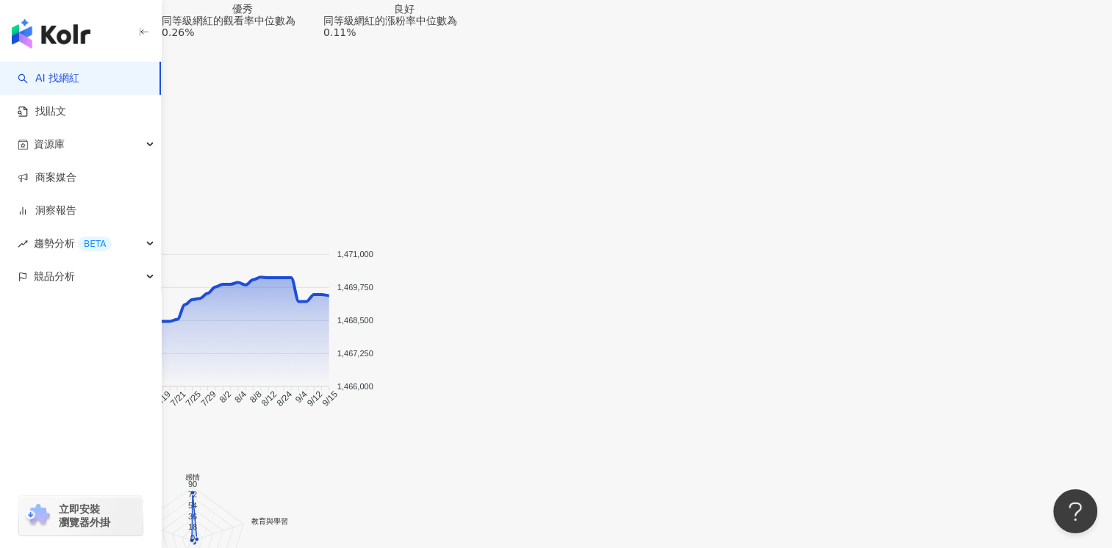
scroll to position [1476, 0]
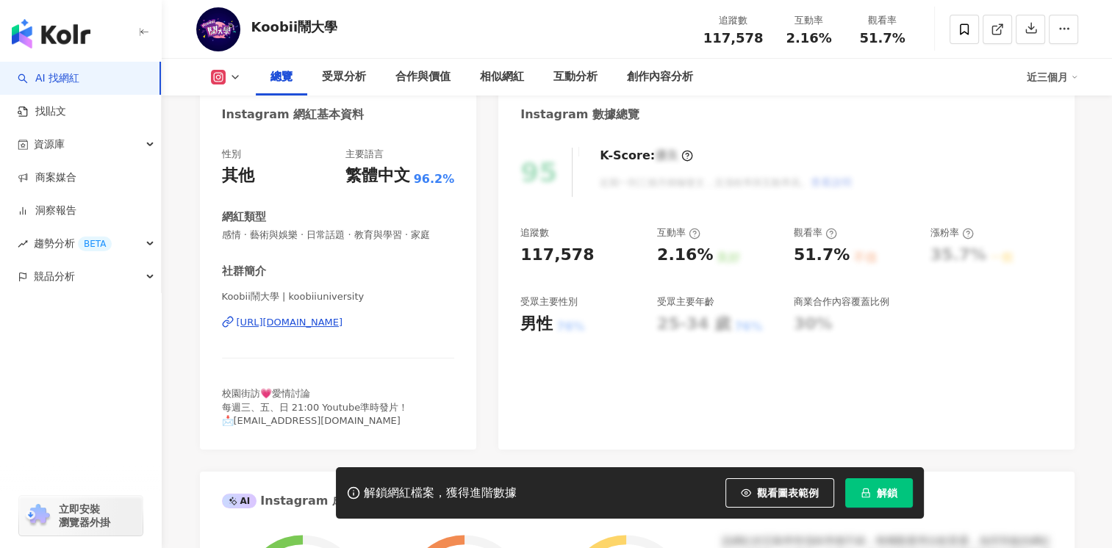
click at [883, 490] on span "解鎖" at bounding box center [887, 493] width 21 height 12
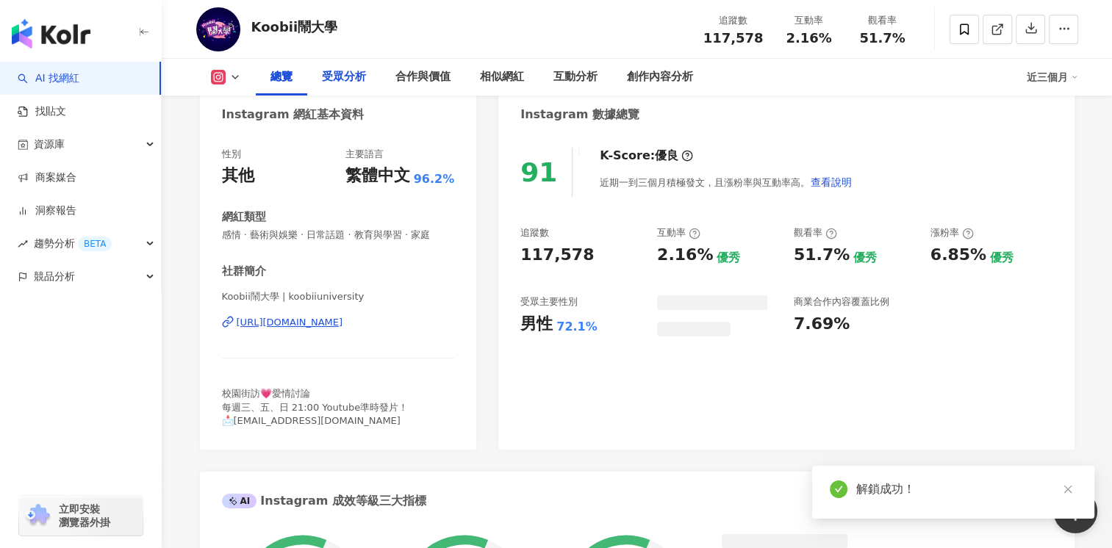
click at [332, 72] on div "受眾分析" at bounding box center [344, 77] width 44 height 18
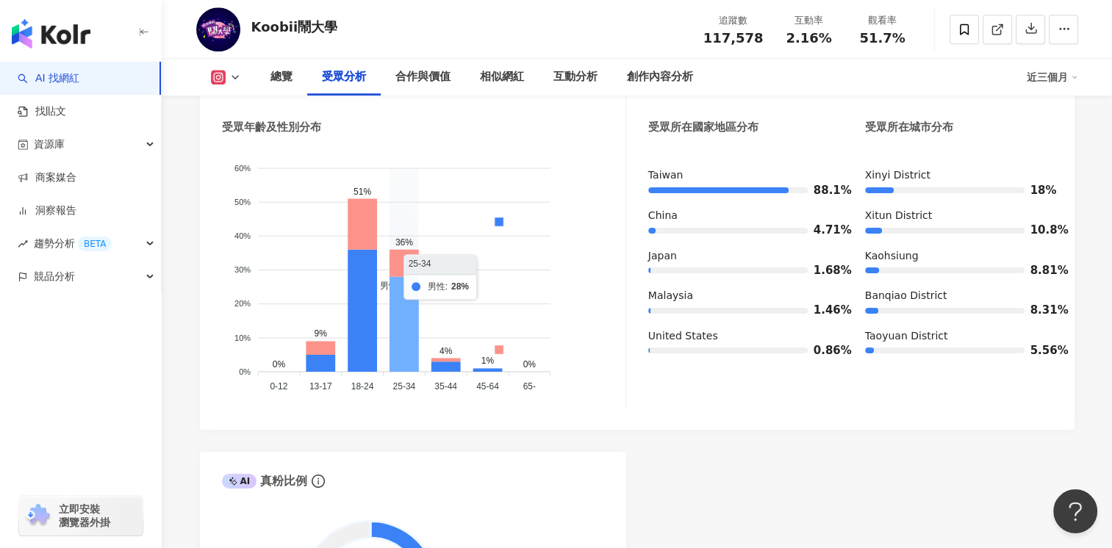
scroll to position [1389, 0]
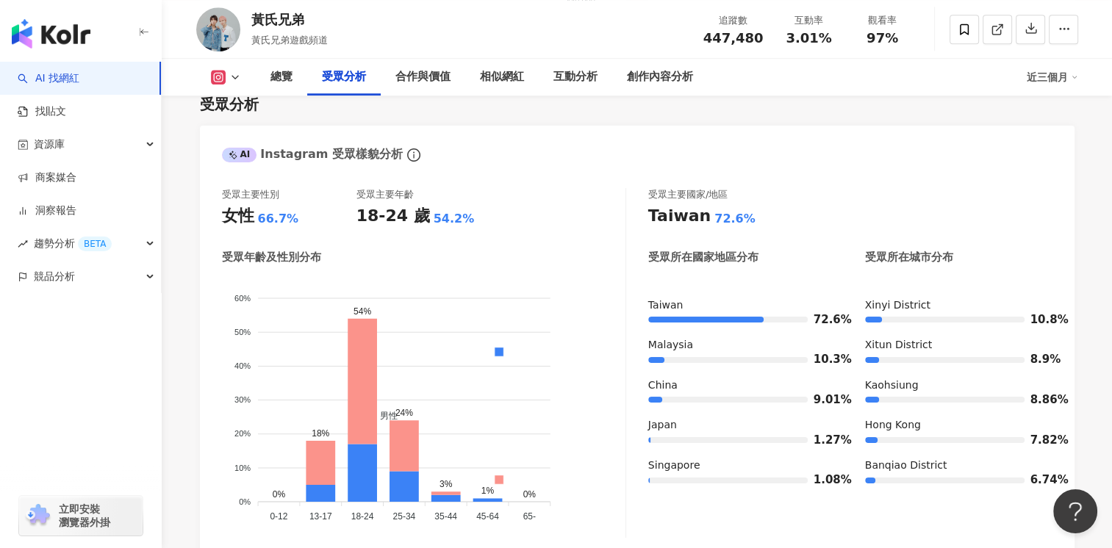
scroll to position [1289, 0]
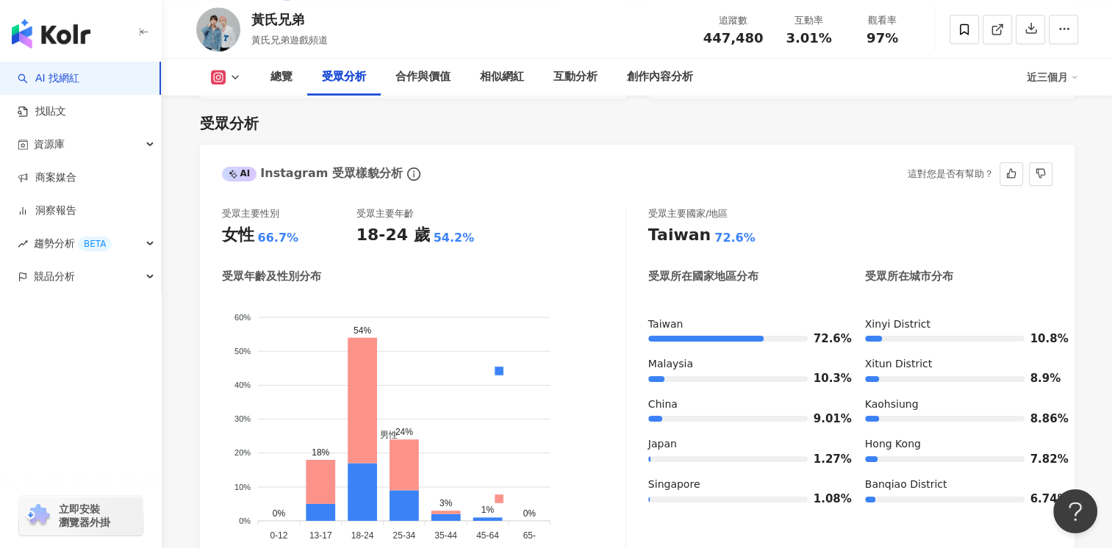
drag, startPoint x: 726, startPoint y: 517, endPoint x: 522, endPoint y: 304, distance: 295.3
click at [726, 517] on div "受眾主要國家/地區 [GEOGRAPHIC_DATA] 72.6% 受眾所在國家地區分布 受眾所在城市分布 [GEOGRAPHIC_DATA] 72.6% […" at bounding box center [850, 382] width 404 height 350
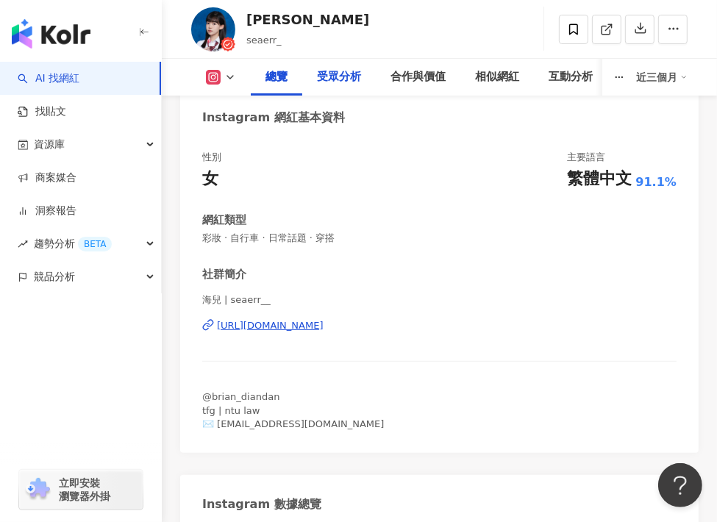
click at [325, 70] on div "受眾分析" at bounding box center [339, 77] width 44 height 18
